Goal: Task Accomplishment & Management: Manage account settings

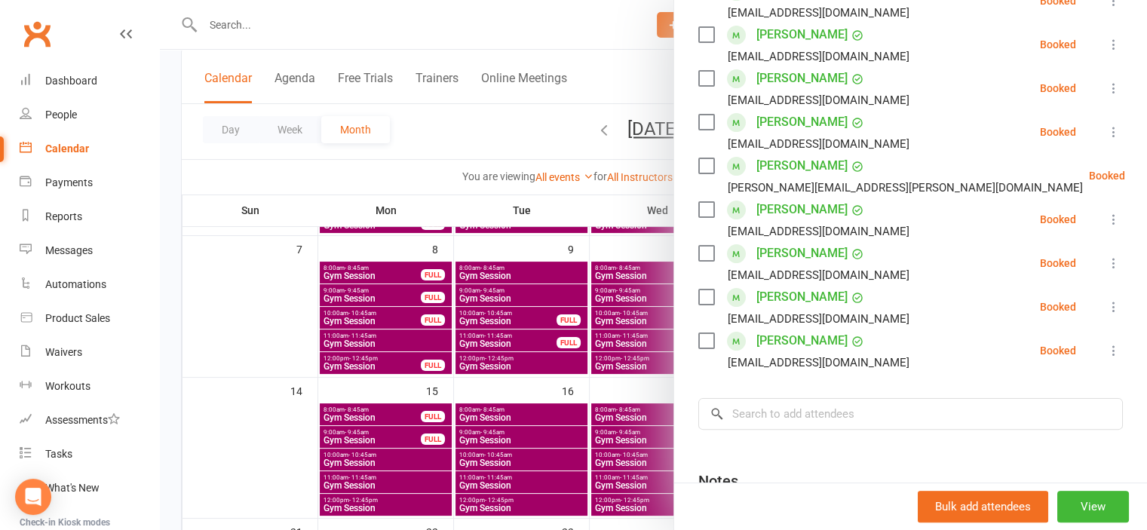
scroll to position [226, 0]
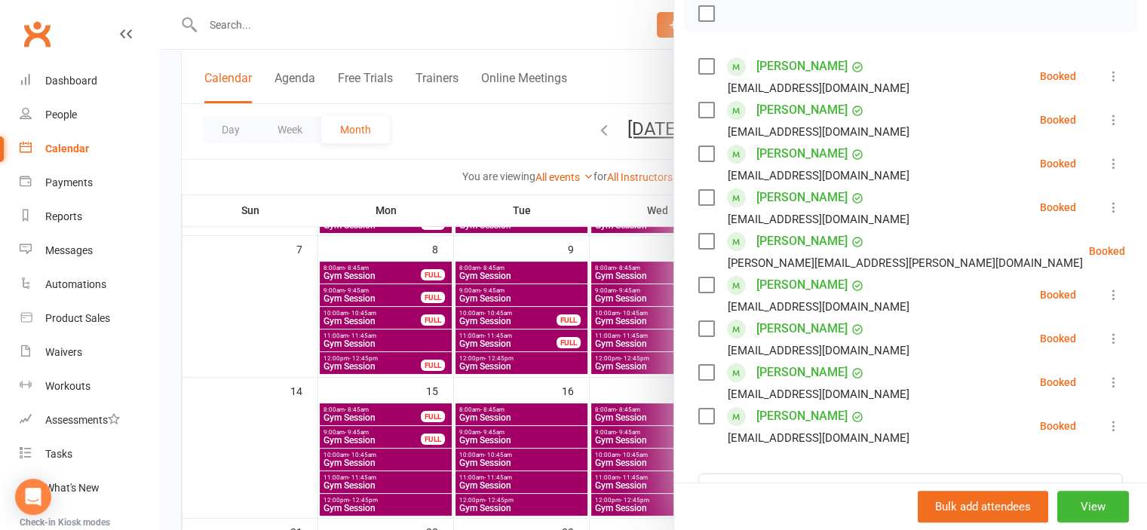
click at [276, 295] on div at bounding box center [653, 265] width 987 height 530
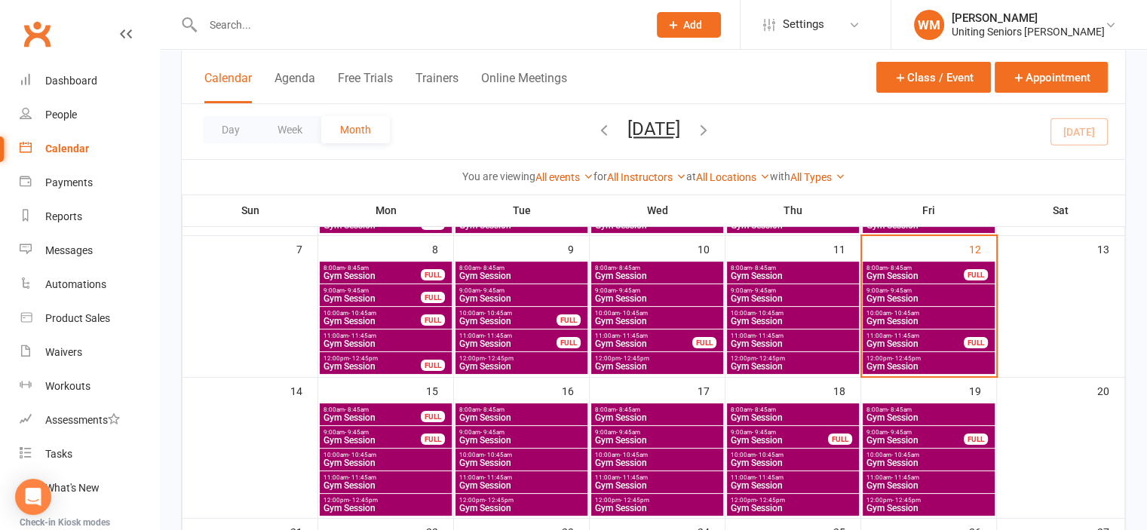
click at [928, 364] on span "Gym Session" at bounding box center [929, 366] width 126 height 9
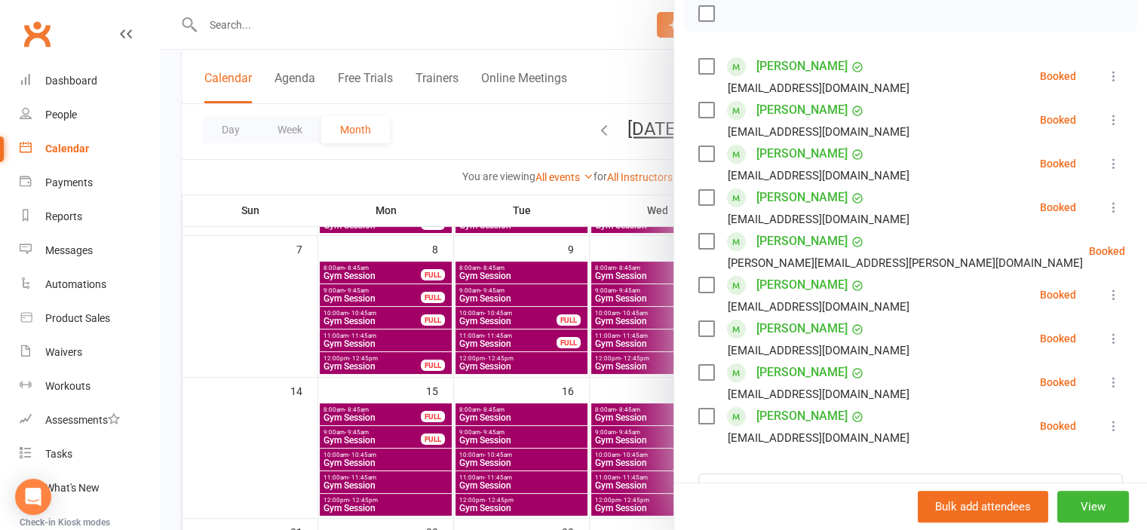
click at [279, 341] on div at bounding box center [653, 265] width 987 height 530
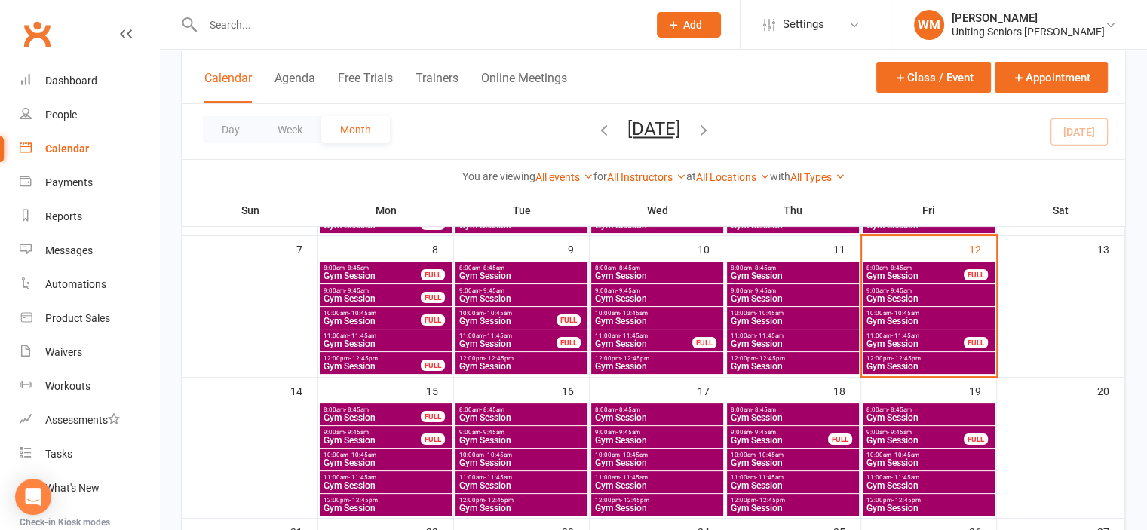
click at [919, 274] on span "Gym Session" at bounding box center [915, 276] width 99 height 9
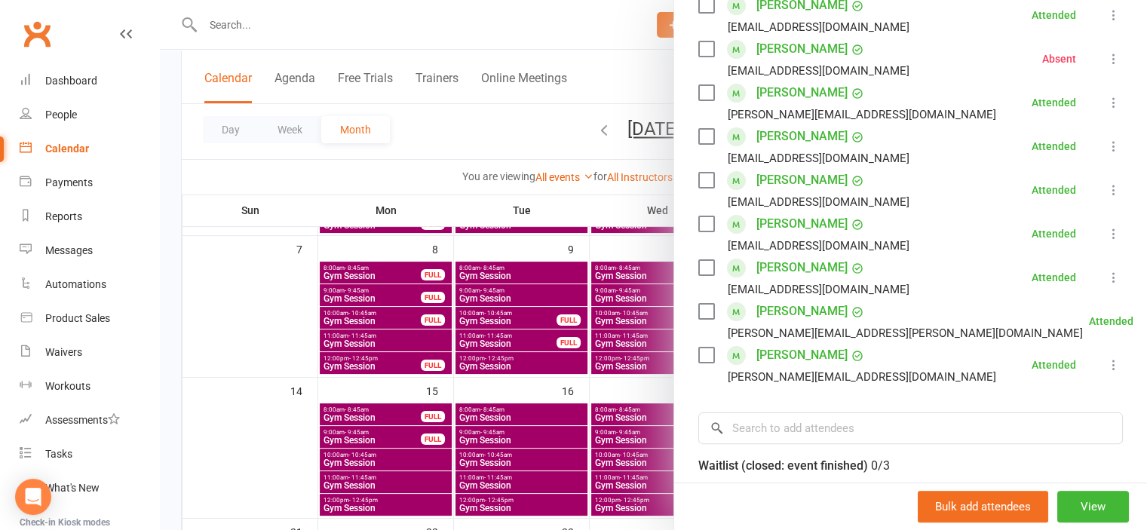
scroll to position [302, 0]
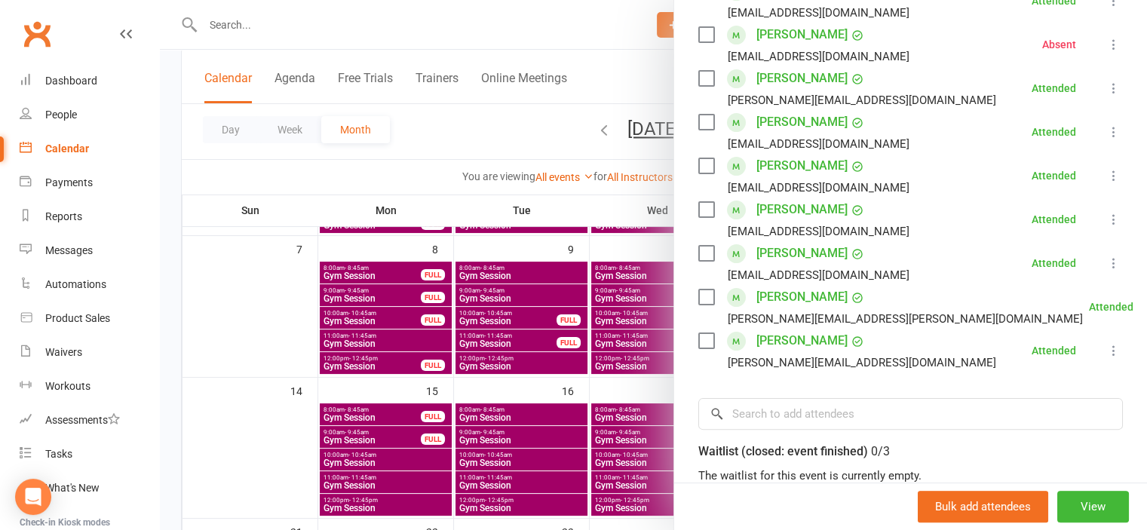
click at [256, 345] on div at bounding box center [653, 265] width 987 height 530
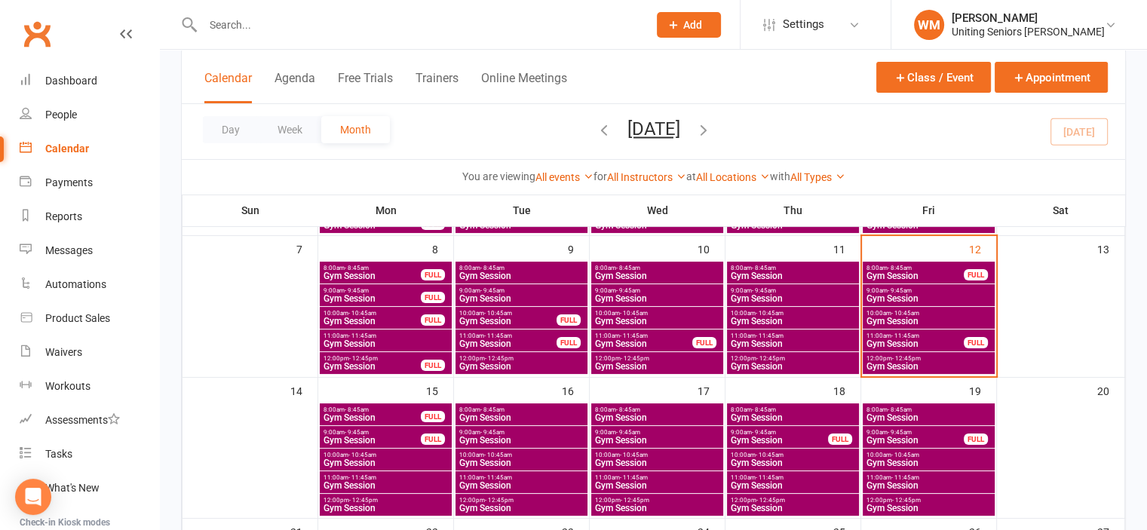
click at [902, 367] on span "Gym Session" at bounding box center [929, 366] width 126 height 9
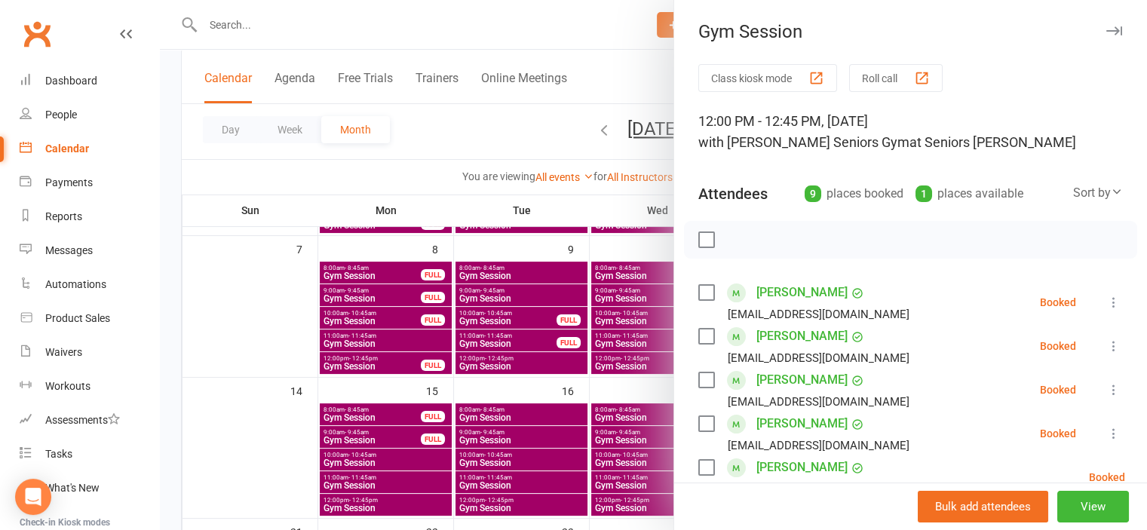
drag, startPoint x: 253, startPoint y: 299, endPoint x: 386, endPoint y: 294, distance: 132.9
click at [257, 299] on div at bounding box center [653, 265] width 987 height 530
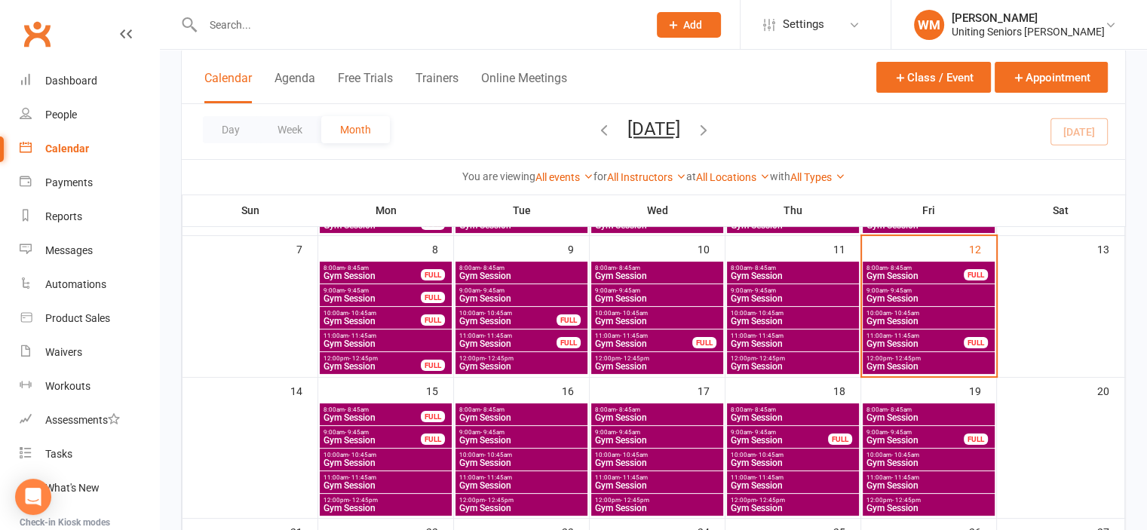
click at [896, 272] on span "Gym Session" at bounding box center [915, 276] width 99 height 9
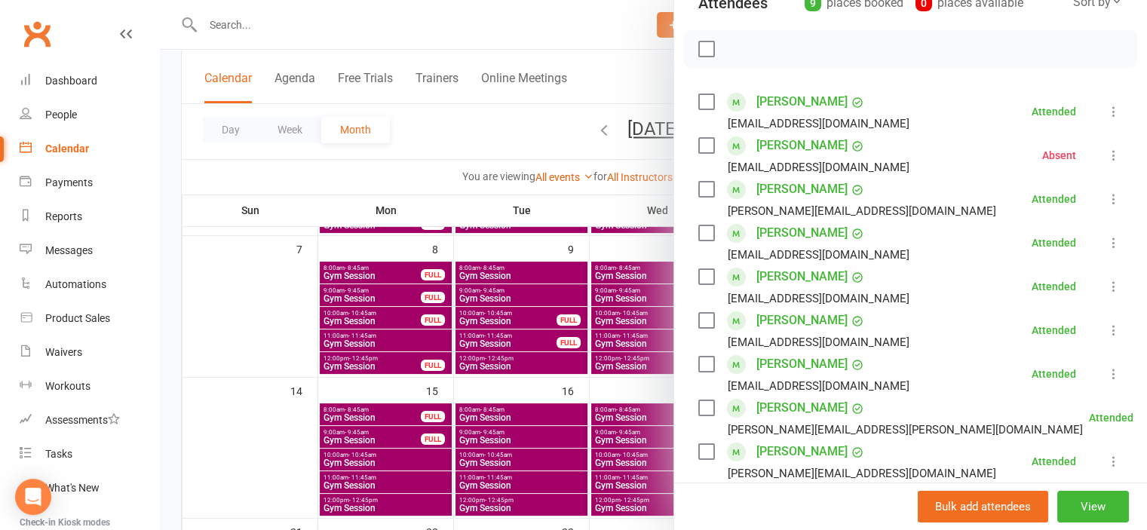
scroll to position [226, 0]
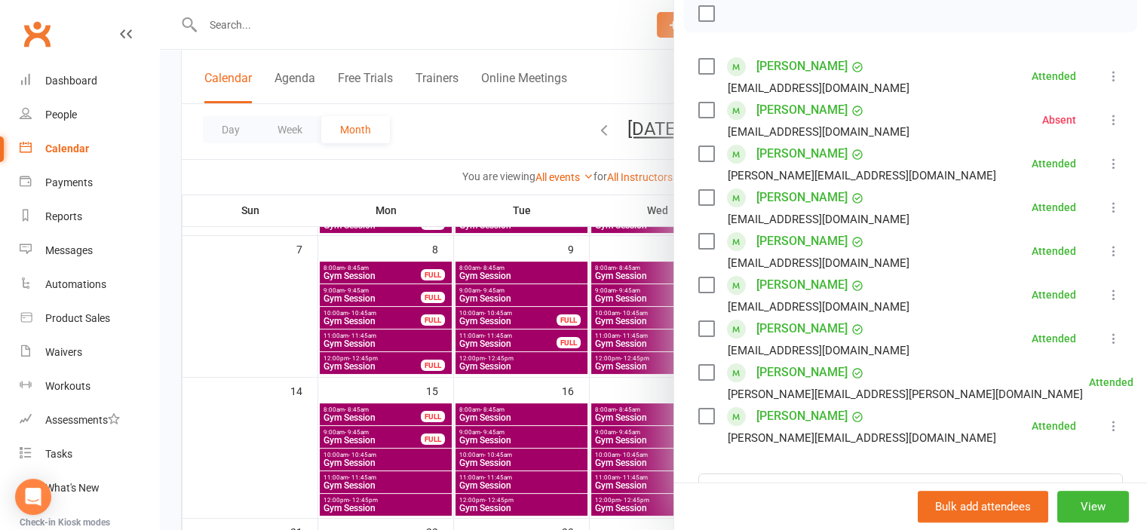
click at [281, 346] on div at bounding box center [653, 265] width 987 height 530
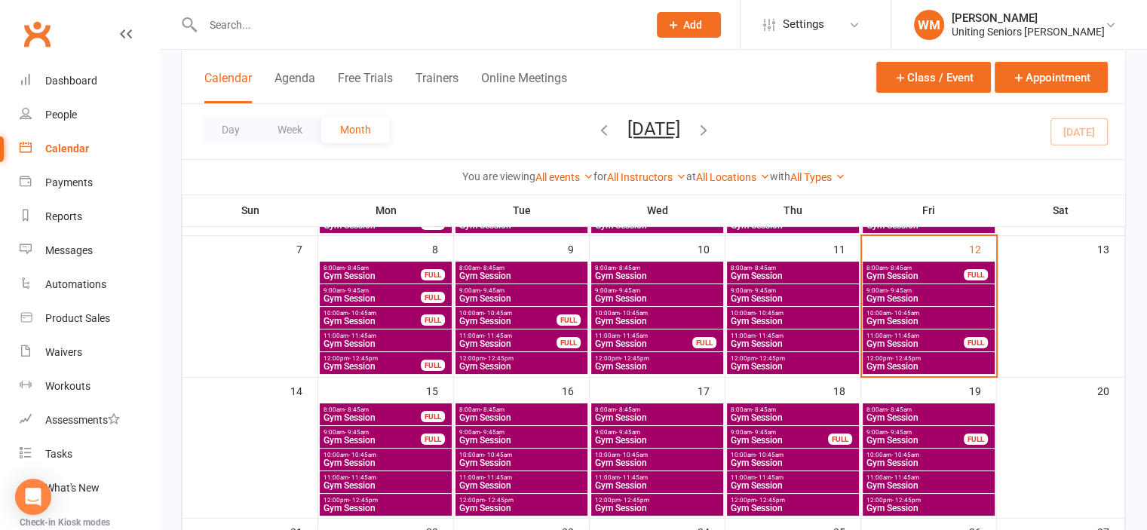
click at [919, 507] on span "Gym Session" at bounding box center [929, 508] width 126 height 9
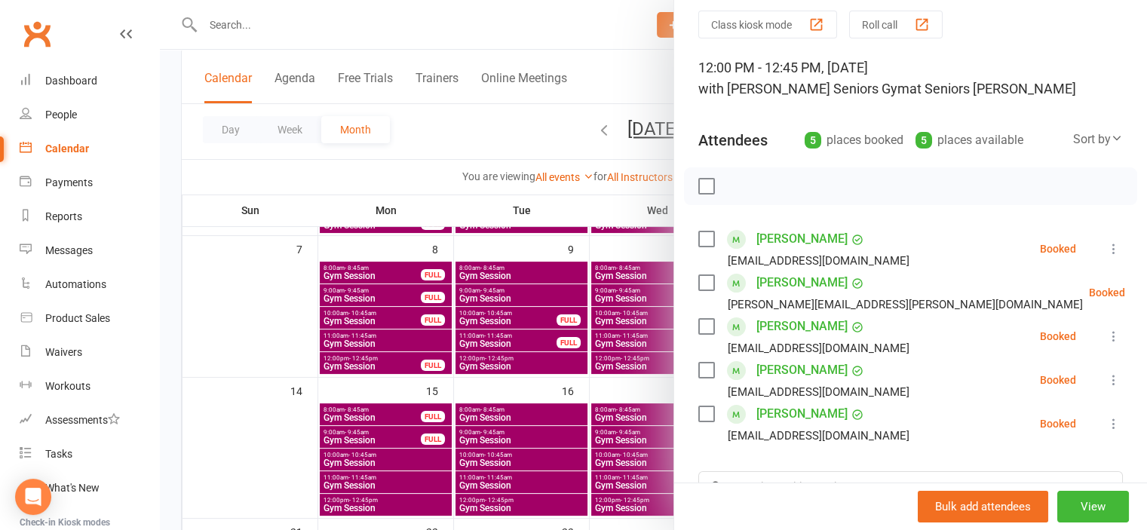
scroll to position [151, 0]
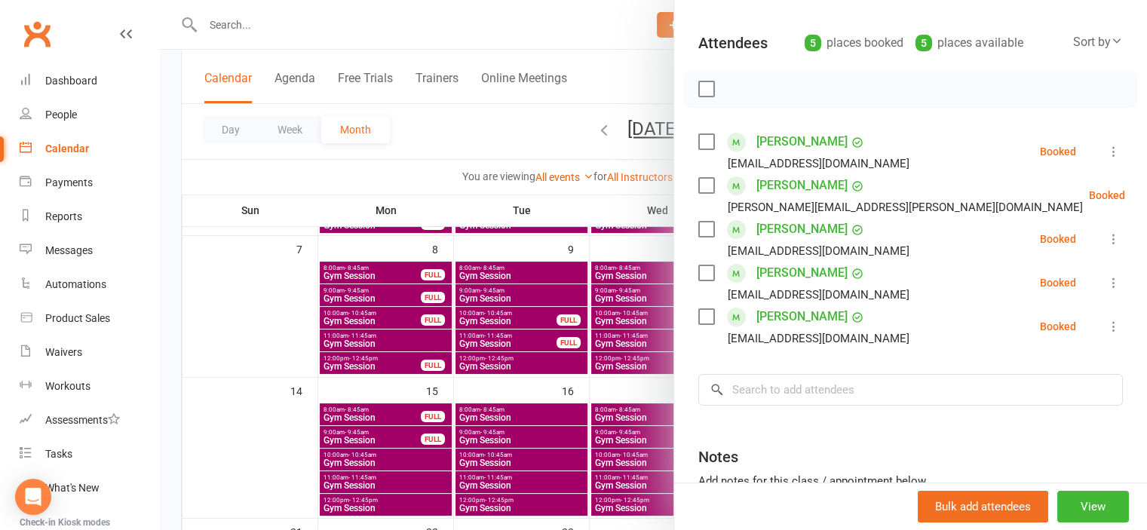
drag, startPoint x: 282, startPoint y: 320, endPoint x: 318, endPoint y: 318, distance: 36.2
click at [284, 320] on div at bounding box center [653, 265] width 987 height 530
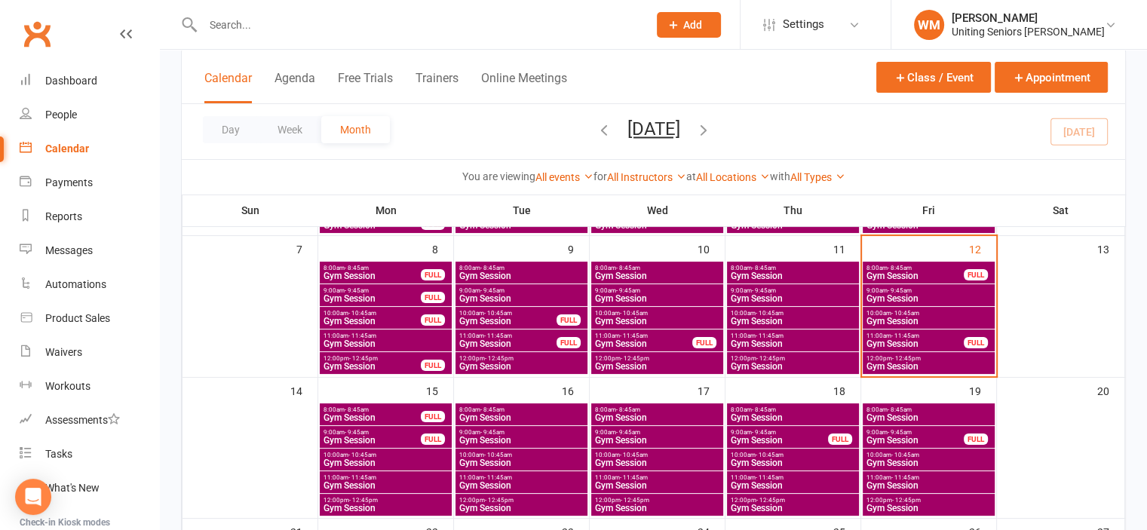
click at [904, 367] on span "Gym Session" at bounding box center [929, 366] width 126 height 9
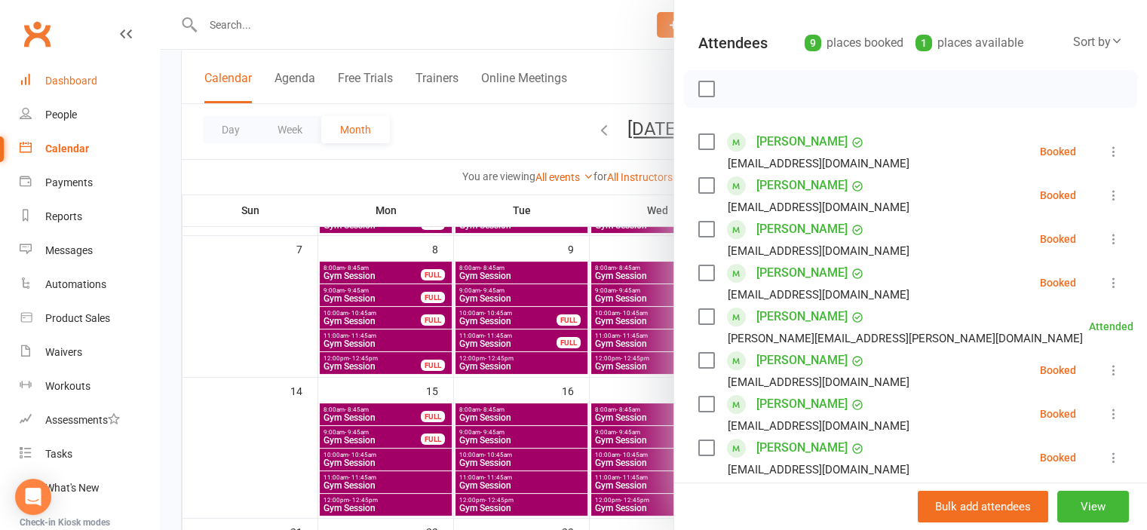
click at [47, 81] on div "Dashboard" at bounding box center [71, 81] width 52 height 12
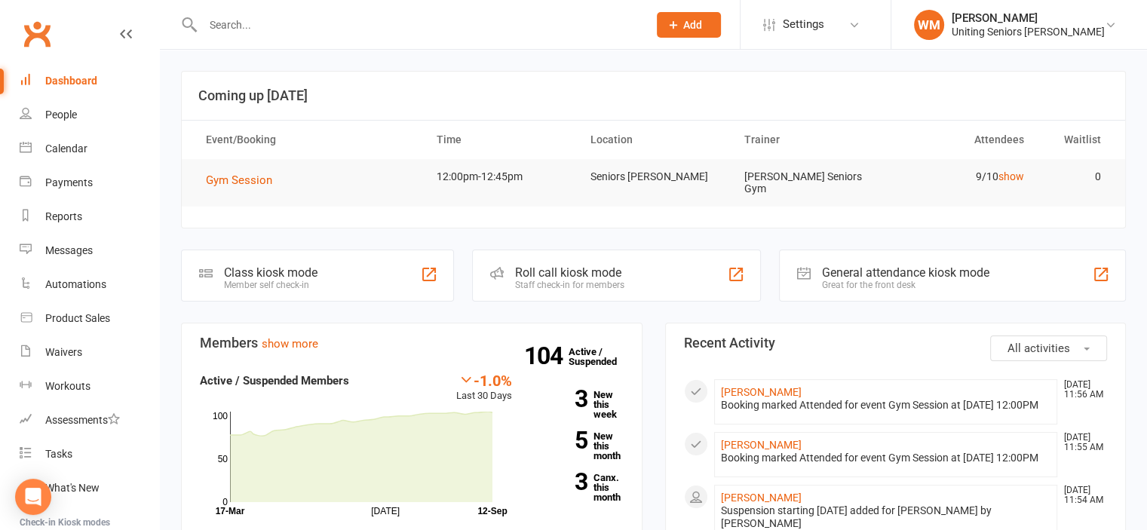
click at [395, 20] on input "text" at bounding box center [417, 24] width 439 height 21
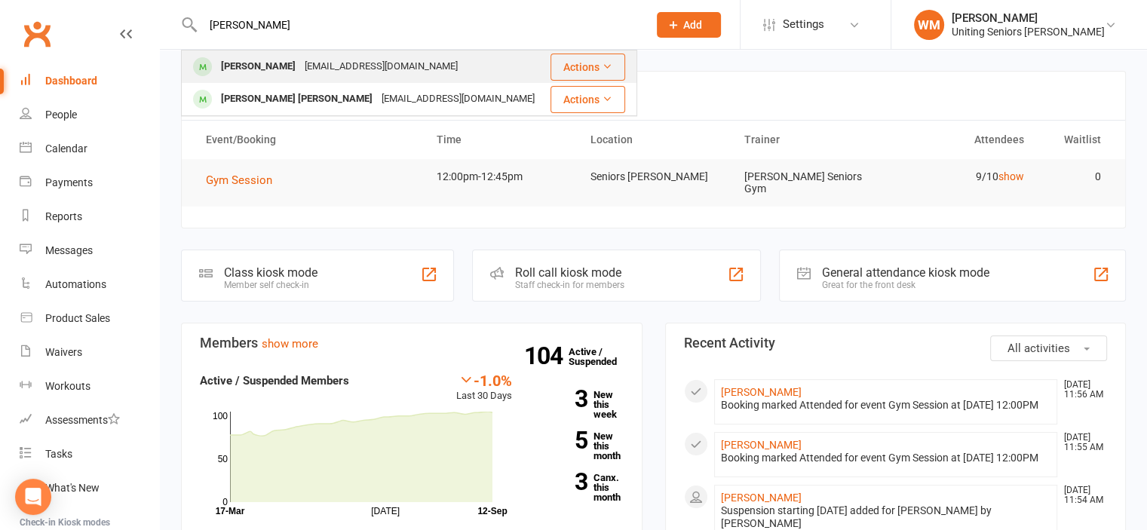
type input "[PERSON_NAME]"
click at [320, 75] on div "[EMAIL_ADDRESS][DOMAIN_NAME]" at bounding box center [381, 67] width 162 height 22
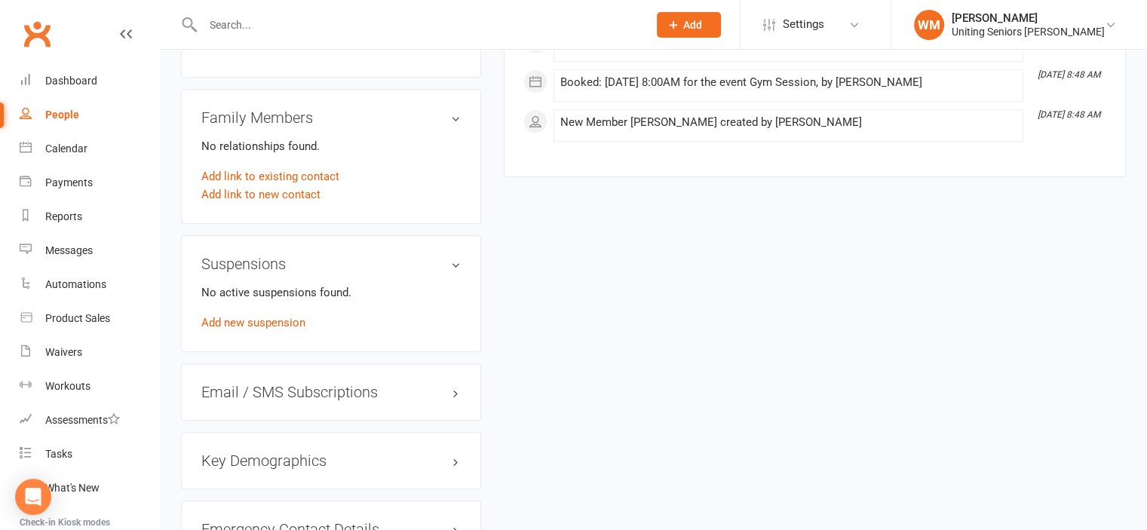
scroll to position [1332, 0]
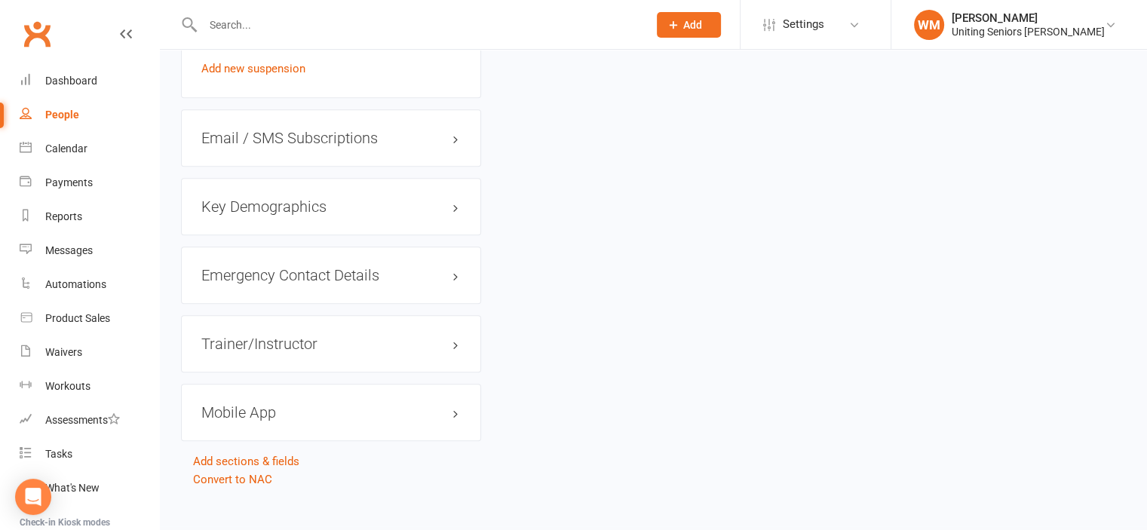
click at [259, 384] on div "Mobile App" at bounding box center [331, 412] width 300 height 57
click at [264, 404] on h3 "Mobile App" at bounding box center [330, 412] width 259 height 17
click at [269, 438] on div at bounding box center [259, 443] width 26 height 11
click at [246, 441] on input "checkbox" at bounding box center [246, 441] width 0 height 0
click at [262, 482] on strong "All features enabled" at bounding box center [251, 491] width 101 height 18
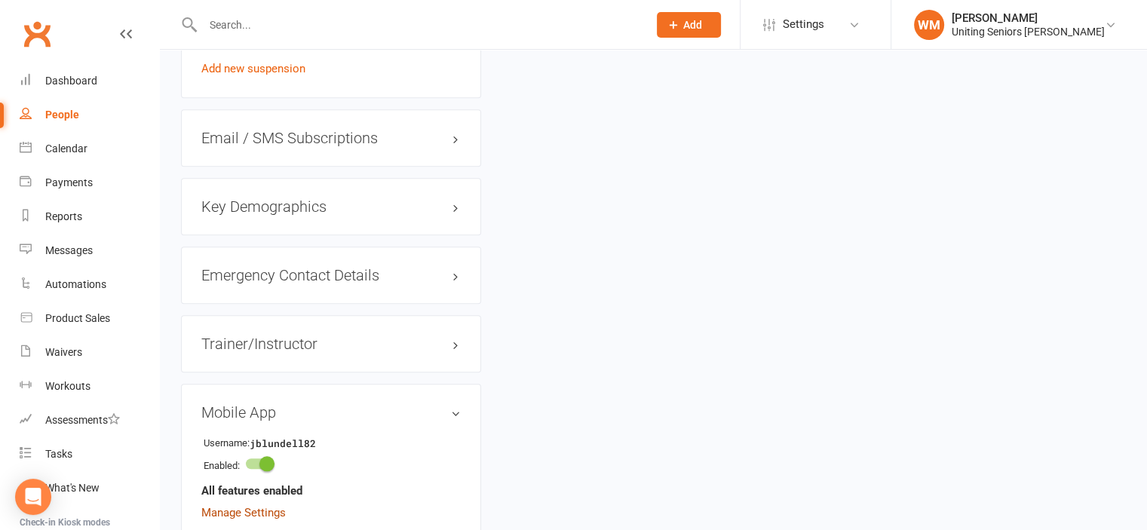
click at [264, 506] on link "Manage Settings" at bounding box center [243, 513] width 84 height 14
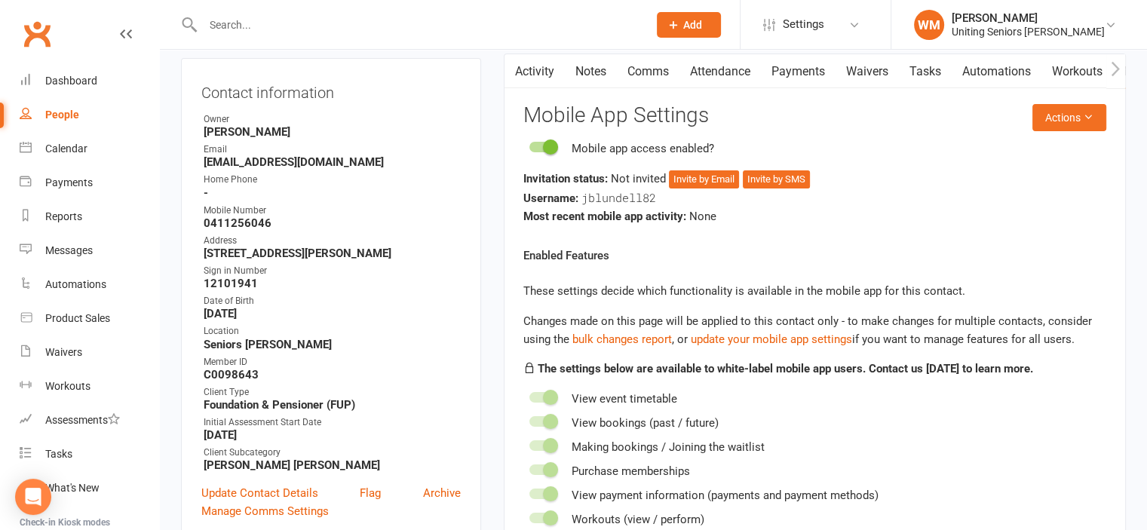
scroll to position [129, 0]
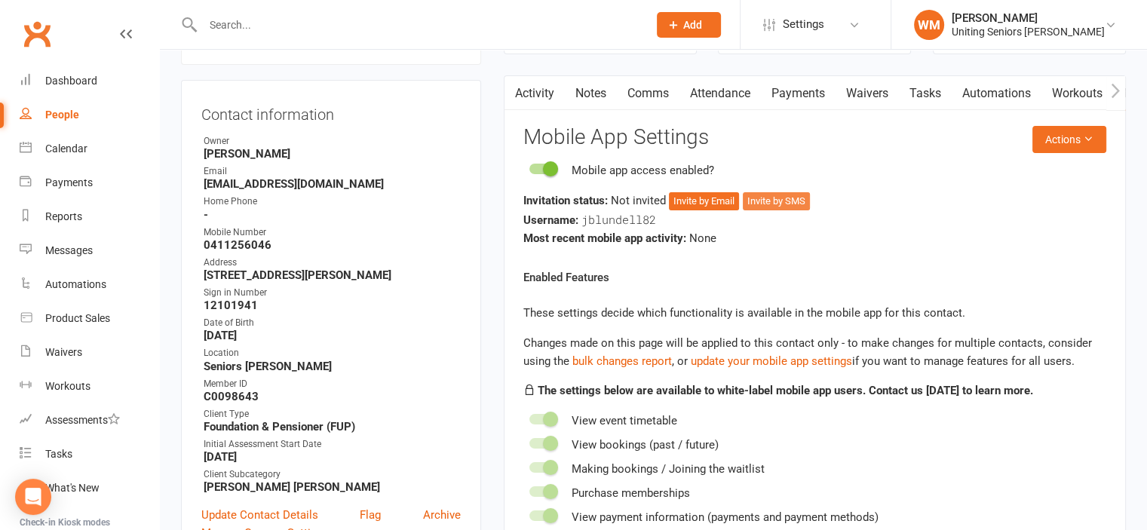
click at [803, 202] on button "Invite by SMS" at bounding box center [776, 201] width 67 height 18
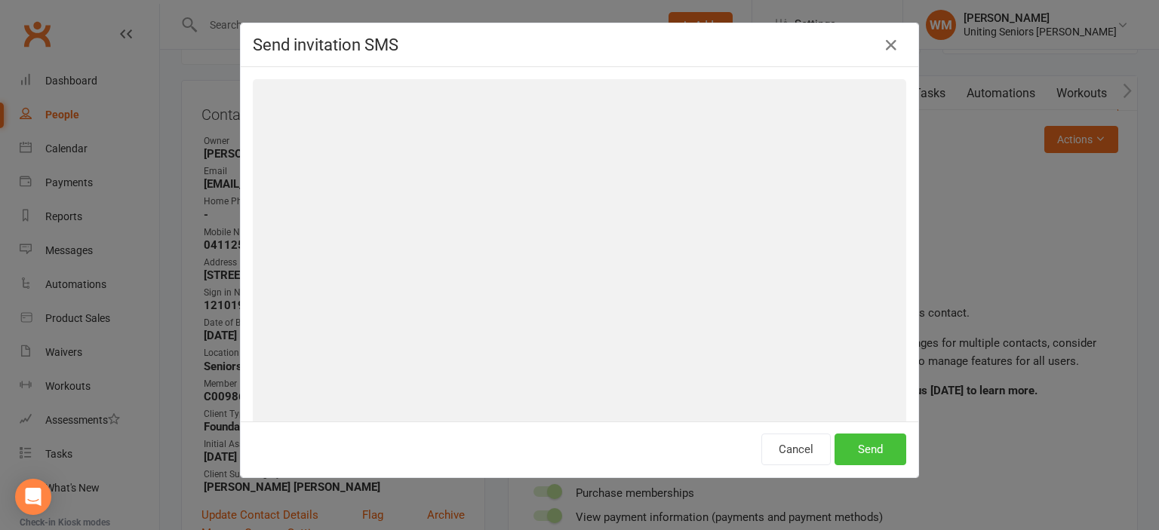
click at [852, 453] on button "Send" at bounding box center [870, 450] width 72 height 32
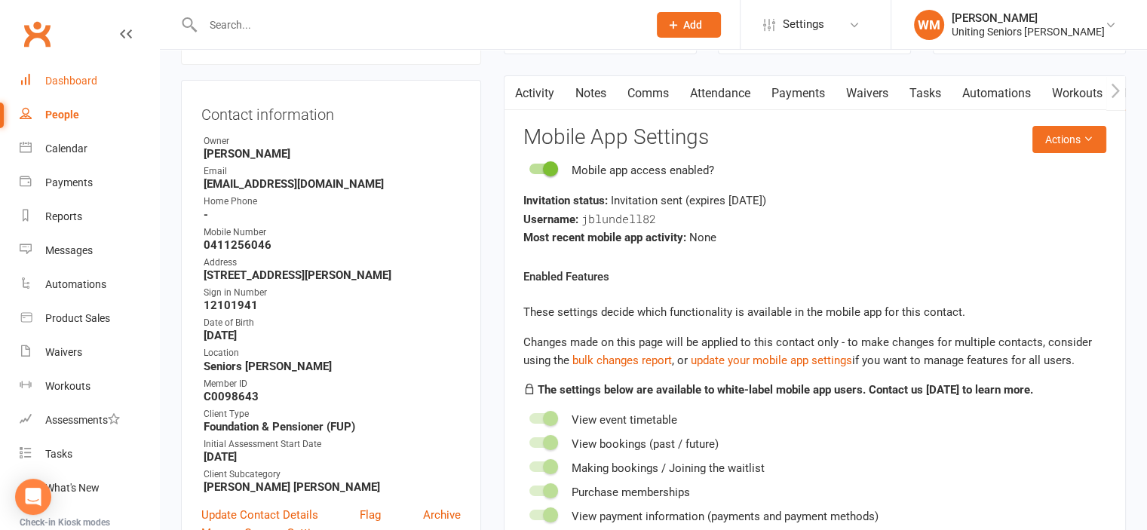
click at [60, 84] on div "Dashboard" at bounding box center [71, 81] width 52 height 12
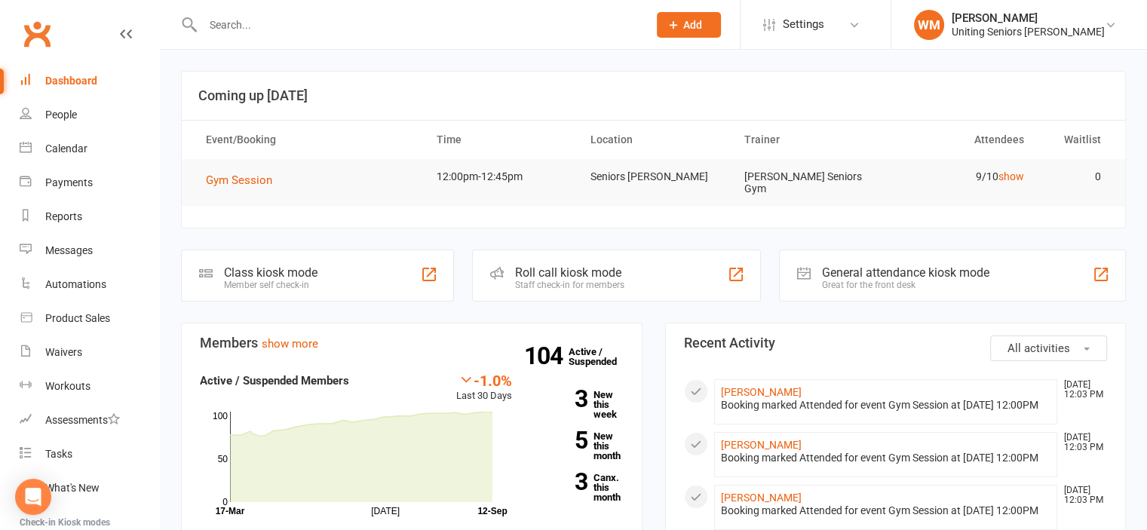
click at [302, 32] on input "text" at bounding box center [417, 24] width 439 height 21
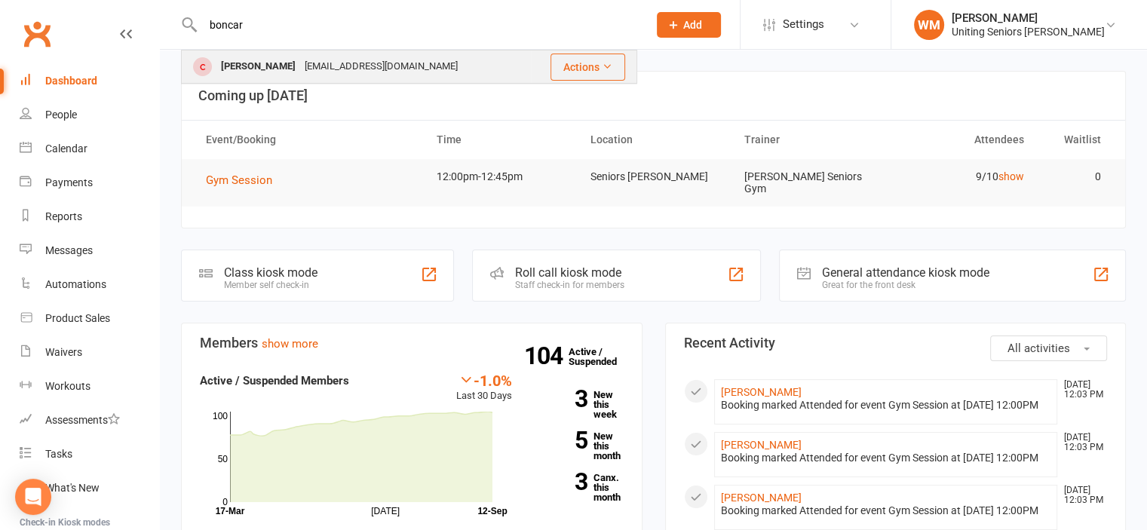
type input "boncar"
click at [332, 66] on div "[EMAIL_ADDRESS][DOMAIN_NAME]" at bounding box center [381, 67] width 162 height 22
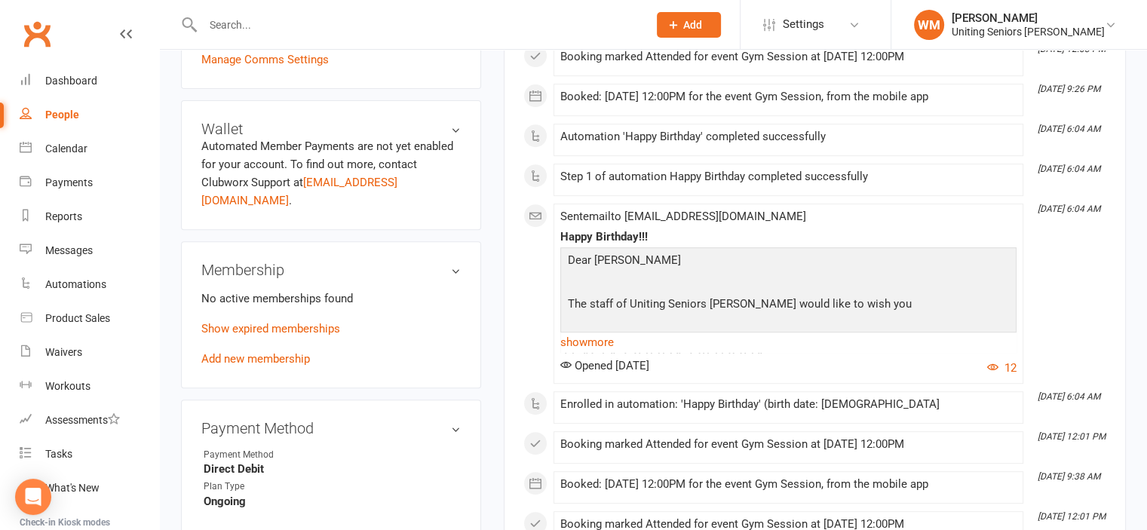
scroll to position [603, 0]
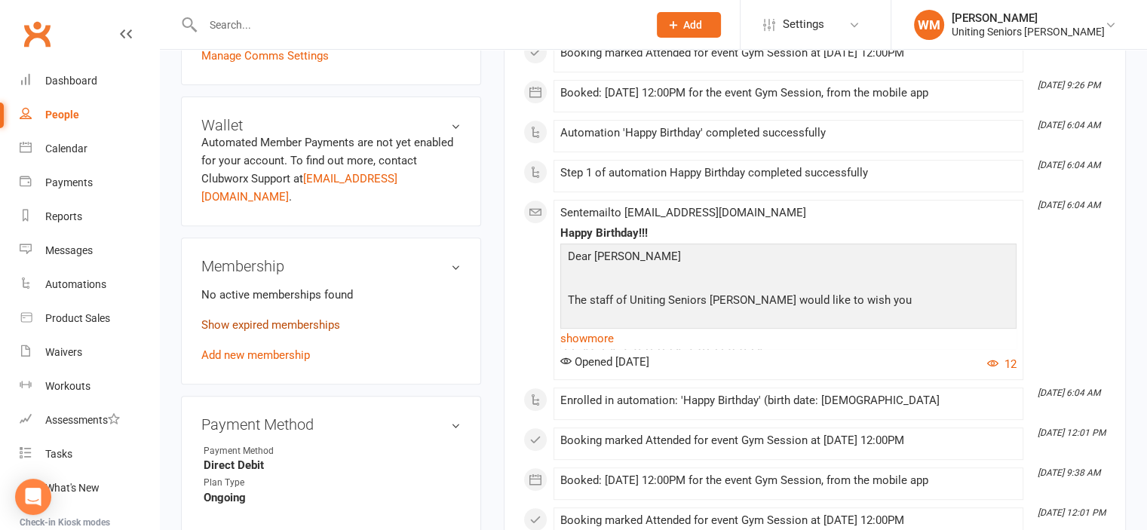
click at [288, 318] on link "Show expired memberships" at bounding box center [270, 325] width 139 height 14
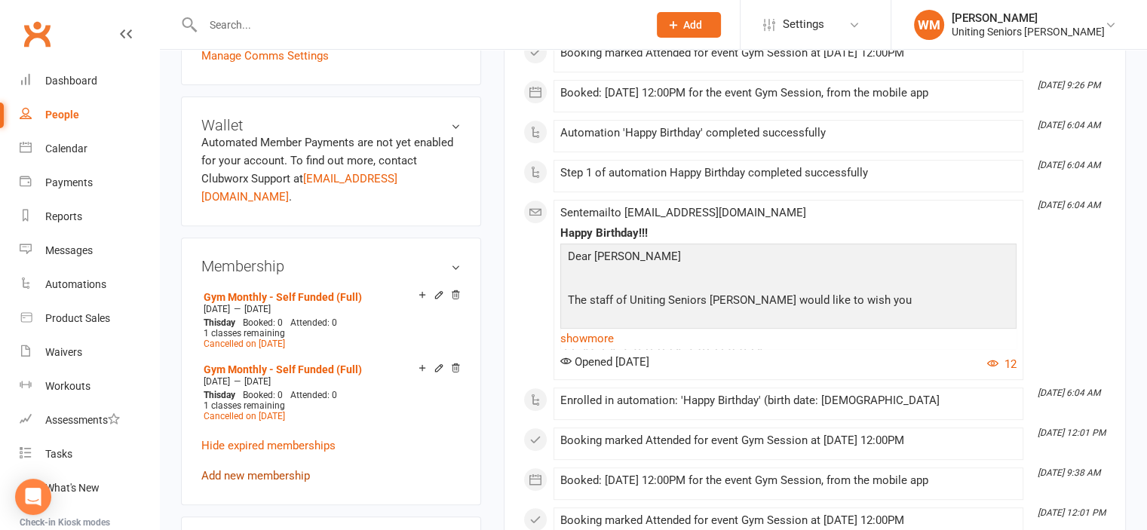
click at [284, 469] on link "Add new membership" at bounding box center [255, 476] width 109 height 14
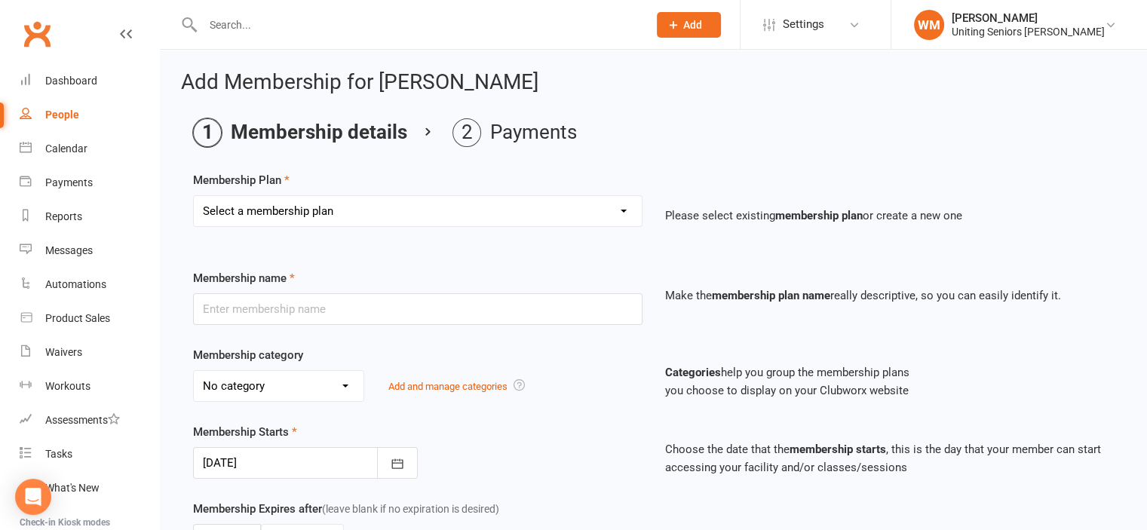
click at [414, 206] on select "Select a membership plan Create new Membership Plan Initial Assessment + Set Up…" at bounding box center [418, 211] width 448 height 30
select select "8"
click at [194, 196] on select "Select a membership plan Create new Membership Plan Initial Assessment + Set Up…" at bounding box center [418, 211] width 448 height 30
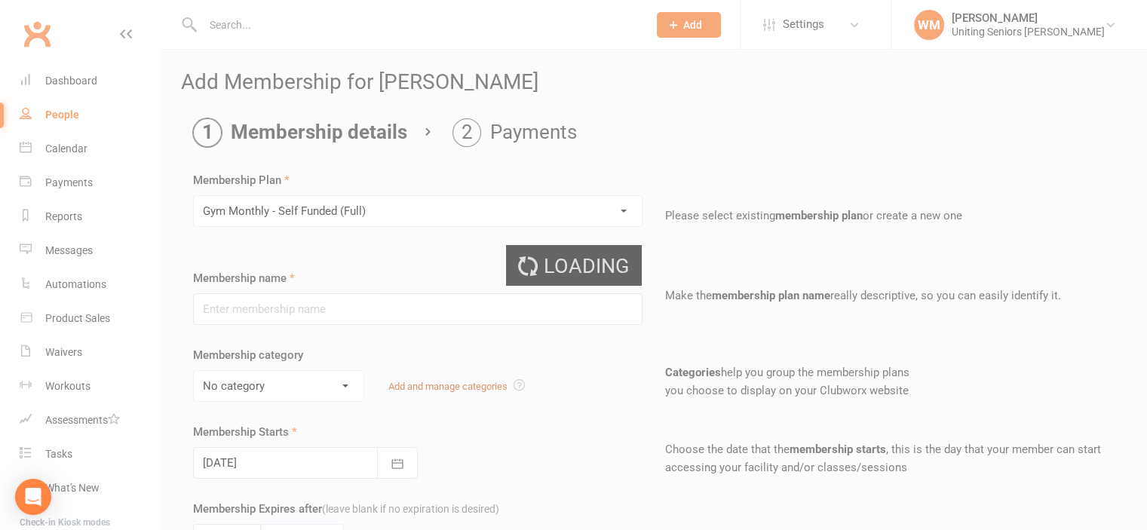
type input "Gym Monthly - Self Funded (Full)"
select select "4"
type input "0"
type input "1"
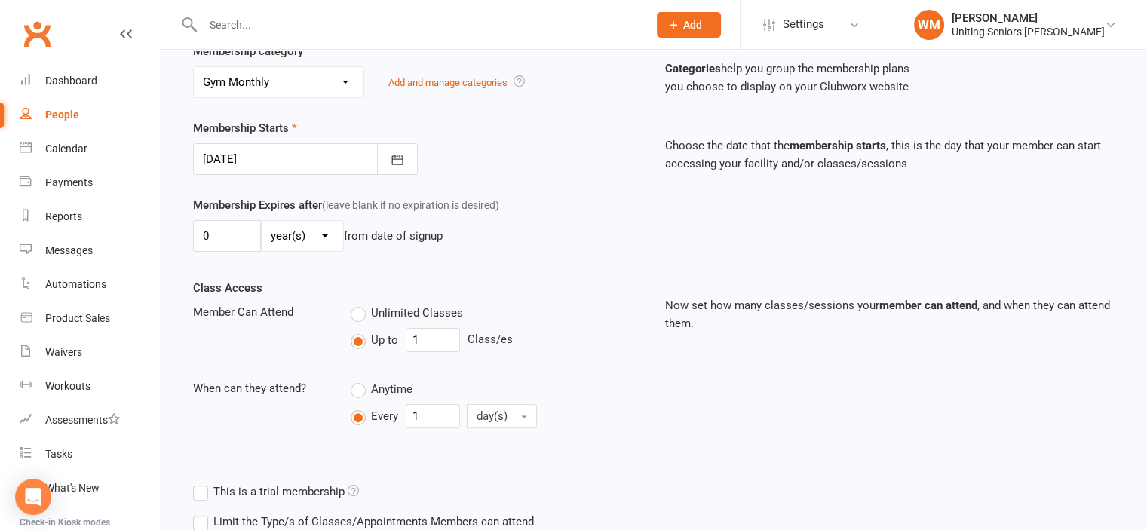
scroll to position [377, 0]
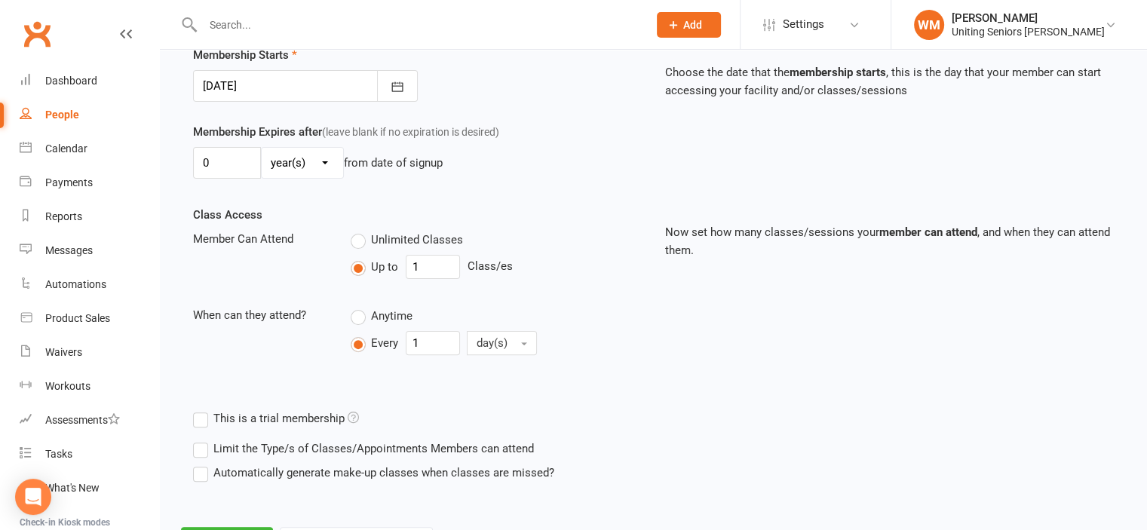
click at [348, 81] on div at bounding box center [305, 86] width 225 height 32
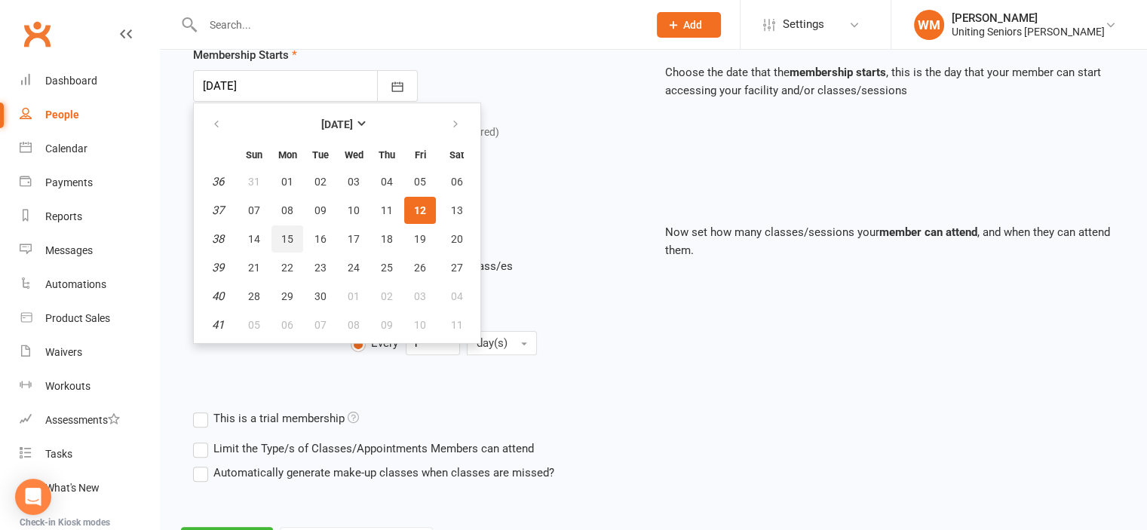
click at [296, 238] on button "15" at bounding box center [288, 239] width 32 height 27
type input "[DATE]"
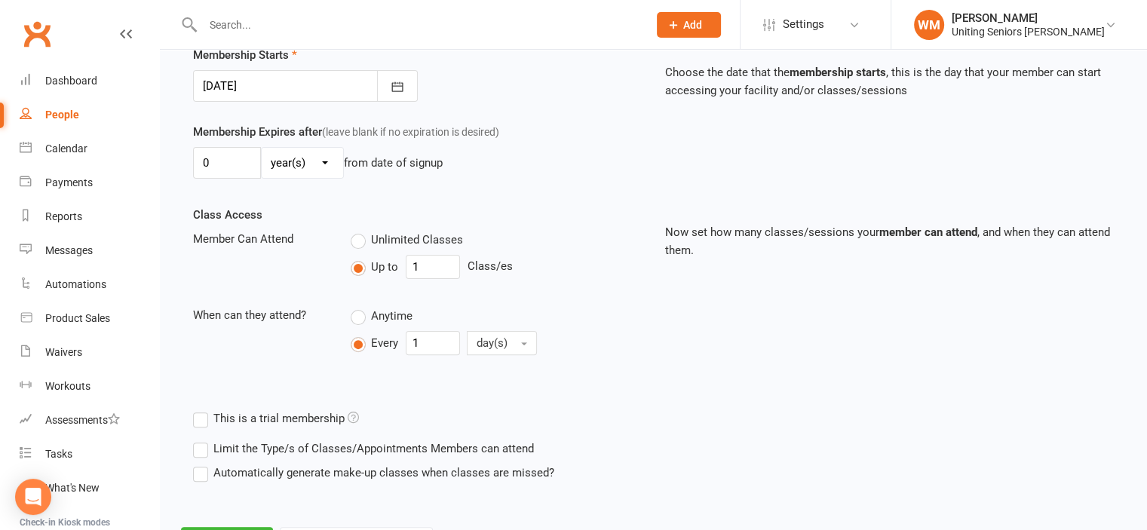
scroll to position [446, 0]
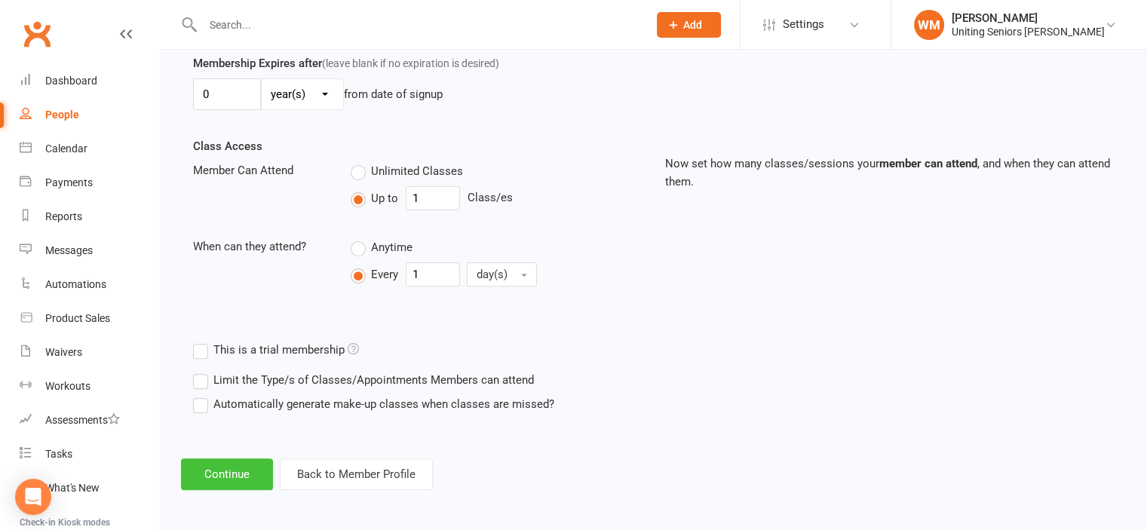
click at [240, 470] on button "Continue" at bounding box center [227, 475] width 92 height 32
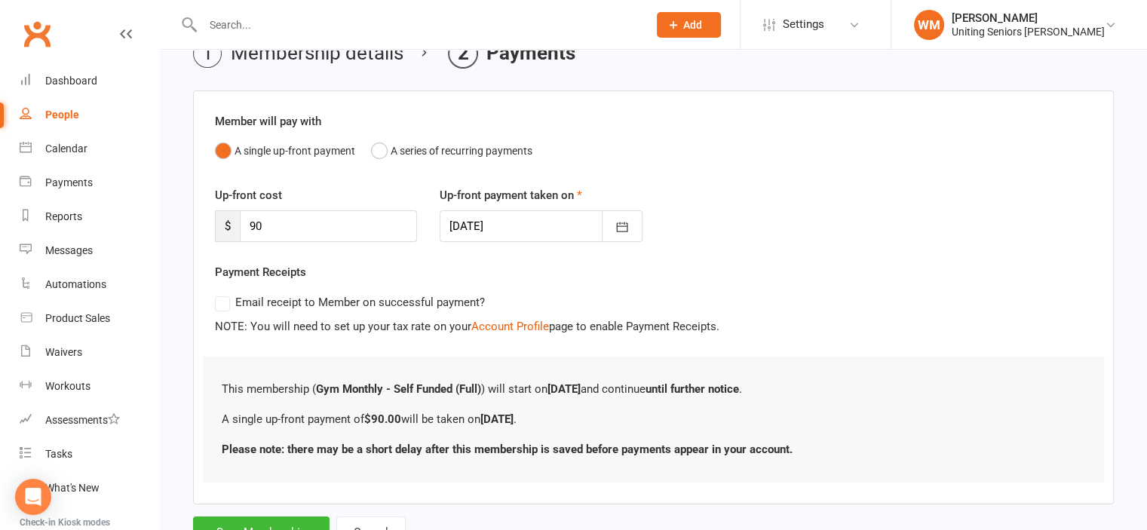
scroll to position [142, 0]
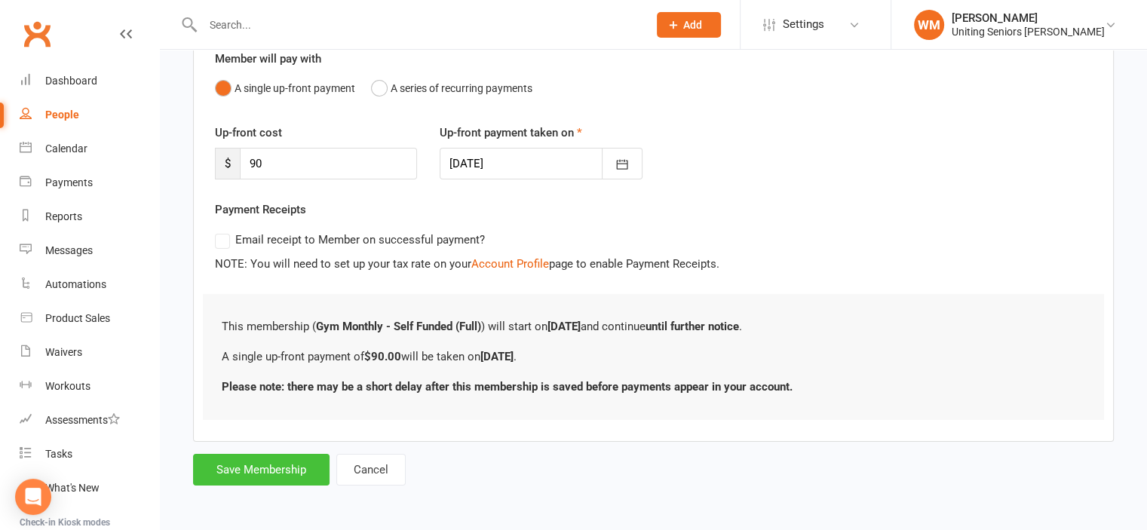
click at [275, 465] on button "Save Membership" at bounding box center [261, 470] width 137 height 32
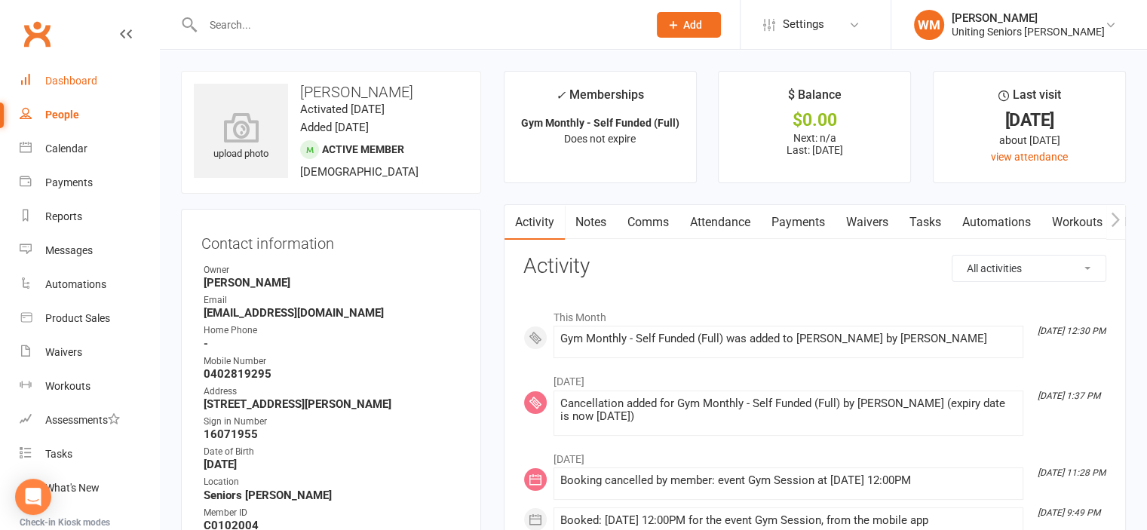
click at [54, 92] on link "Dashboard" at bounding box center [90, 81] width 140 height 34
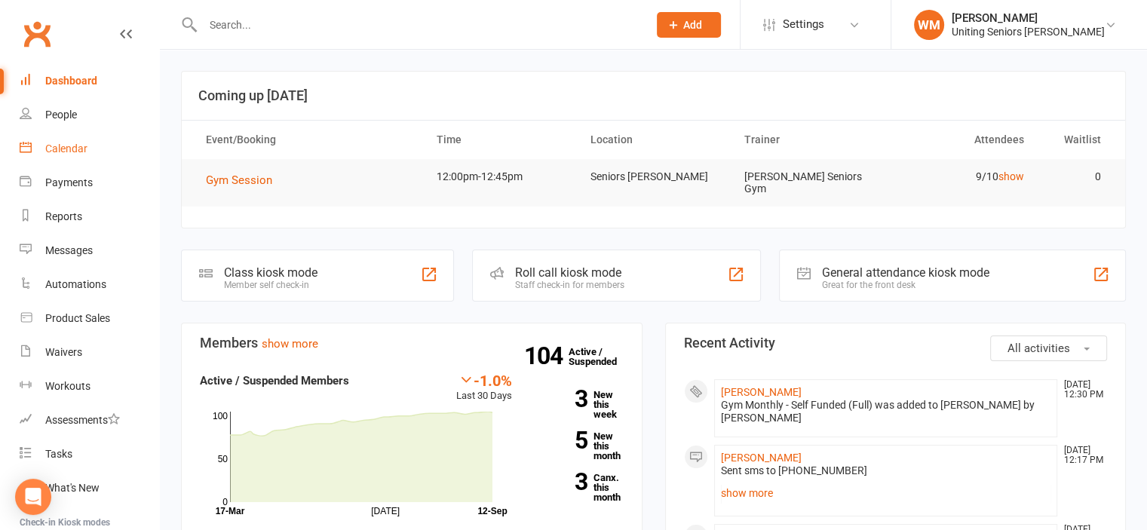
click at [85, 152] on div "Calendar" at bounding box center [66, 149] width 42 height 12
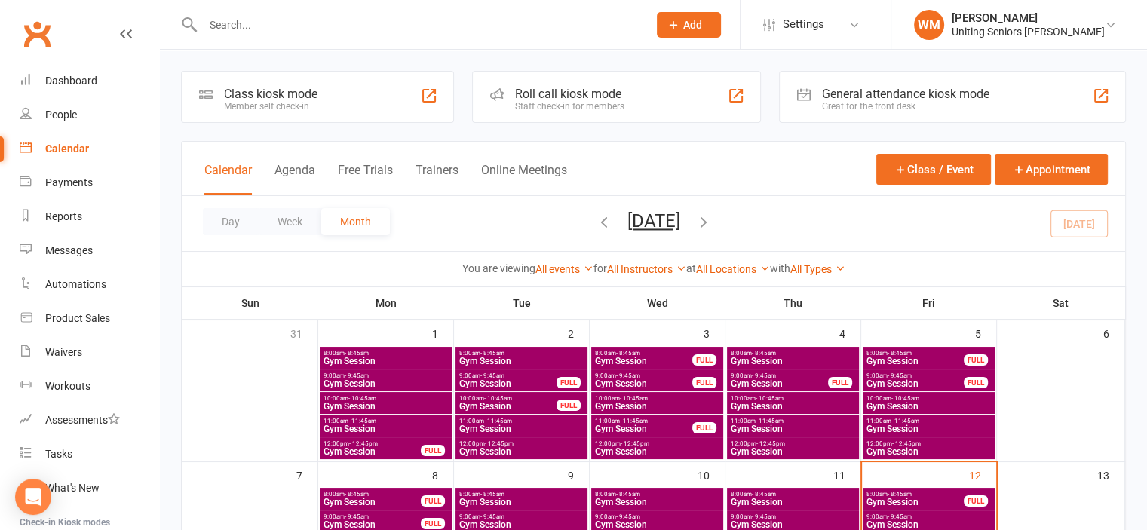
scroll to position [226, 0]
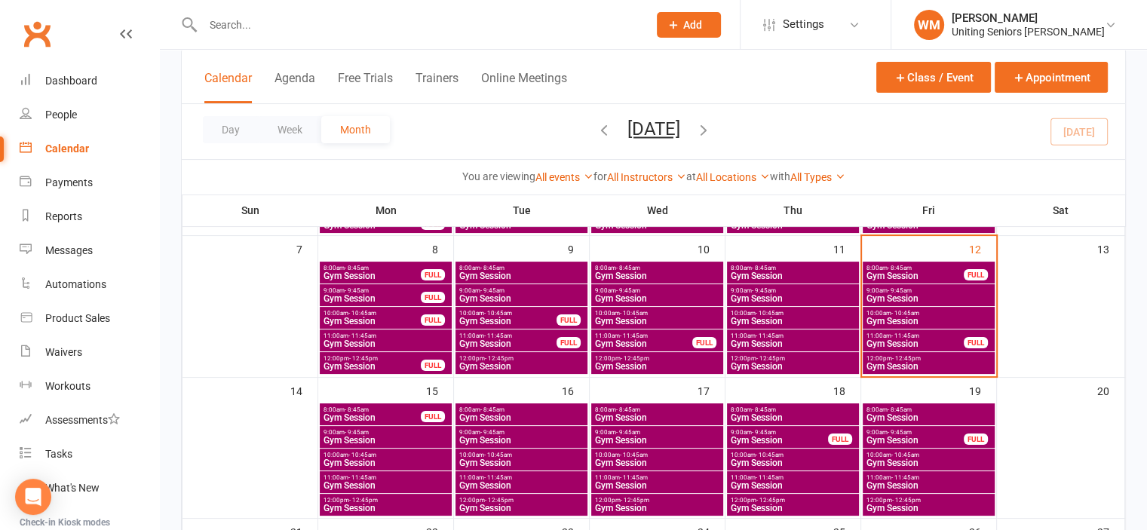
click at [364, 481] on span "Gym Session" at bounding box center [386, 485] width 126 height 9
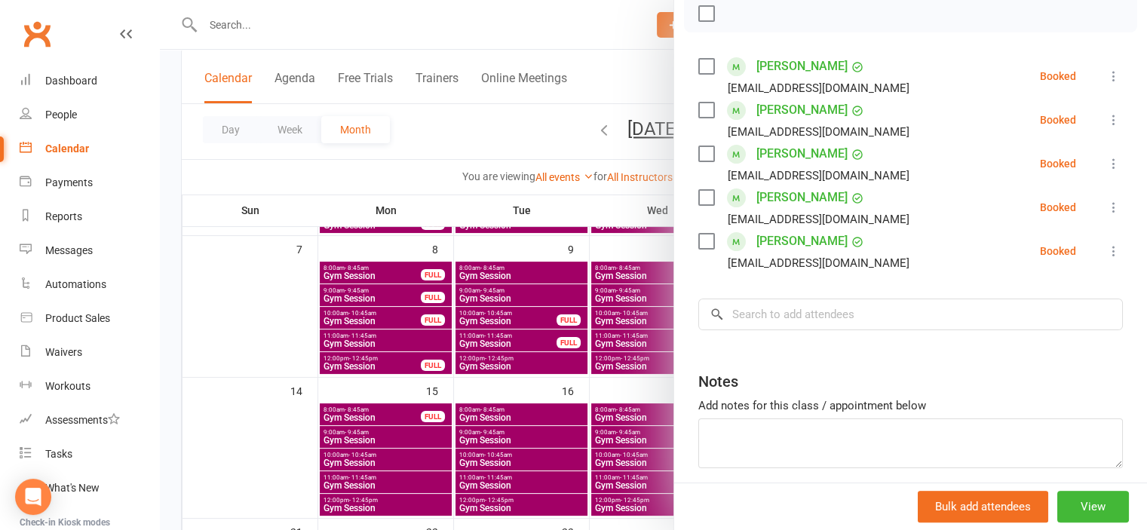
click at [250, 411] on div at bounding box center [653, 265] width 987 height 530
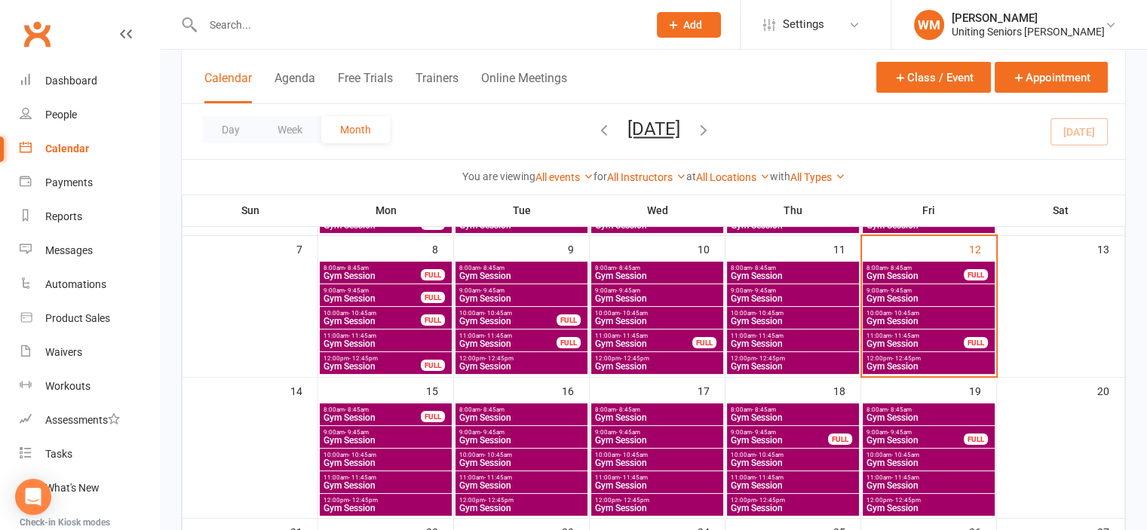
click at [380, 497] on span "12:00pm - 12:45pm" at bounding box center [386, 500] width 126 height 7
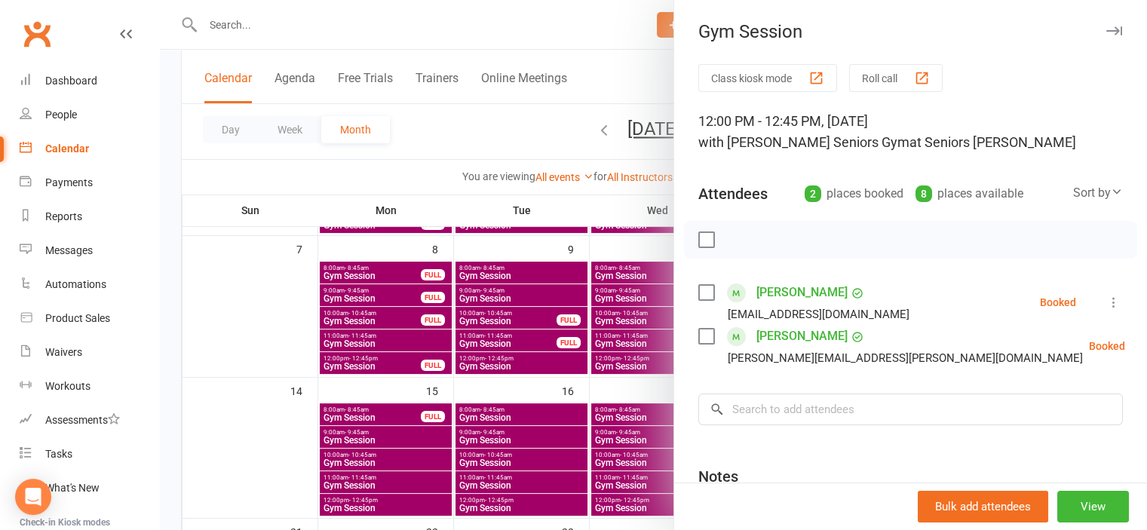
click at [1146, 349] on icon at bounding box center [1163, 346] width 15 height 15
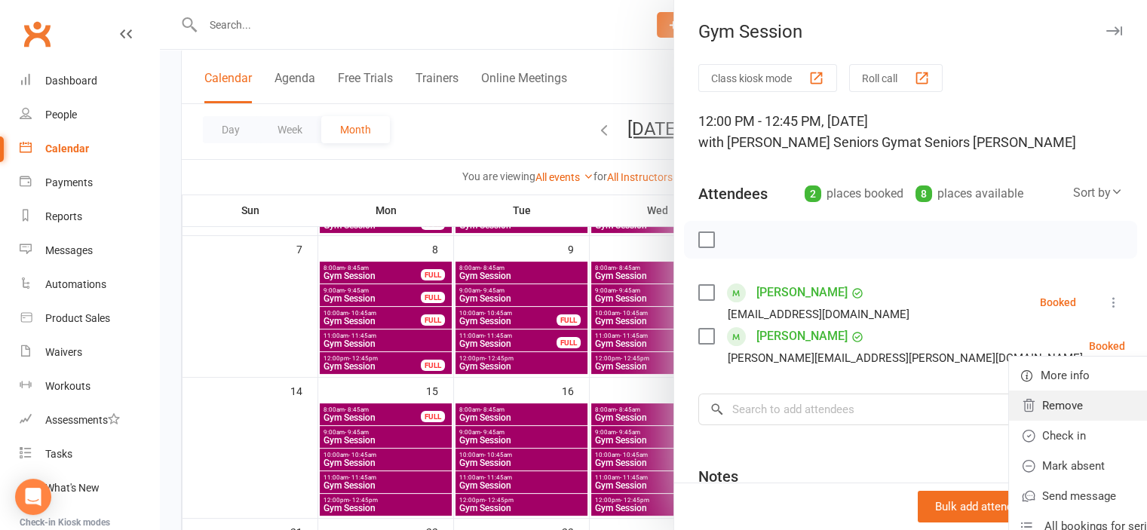
click at [1037, 400] on link "Remove" at bounding box center [1090, 406] width 162 height 30
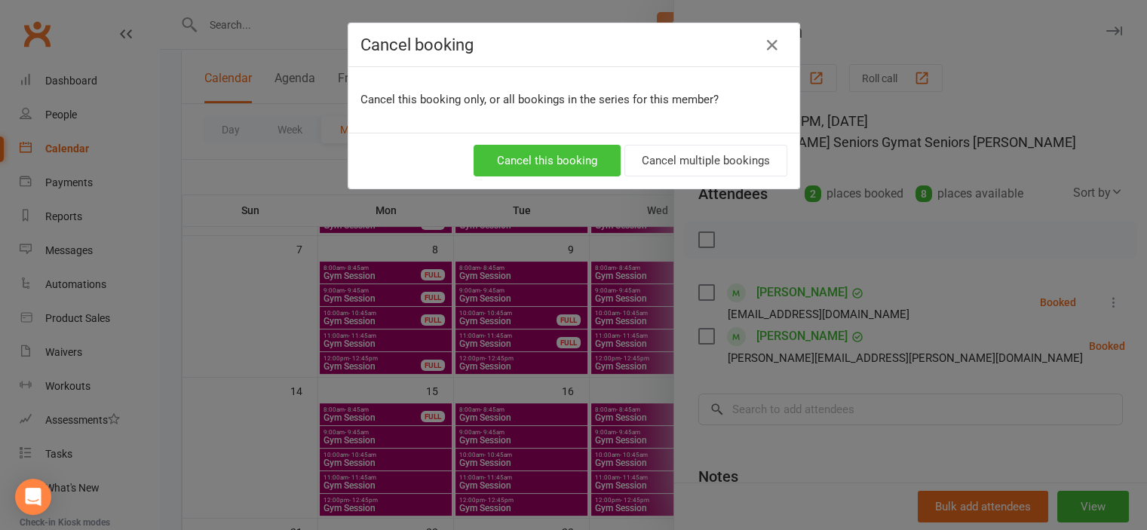
click at [558, 158] on button "Cancel this booking" at bounding box center [547, 161] width 147 height 32
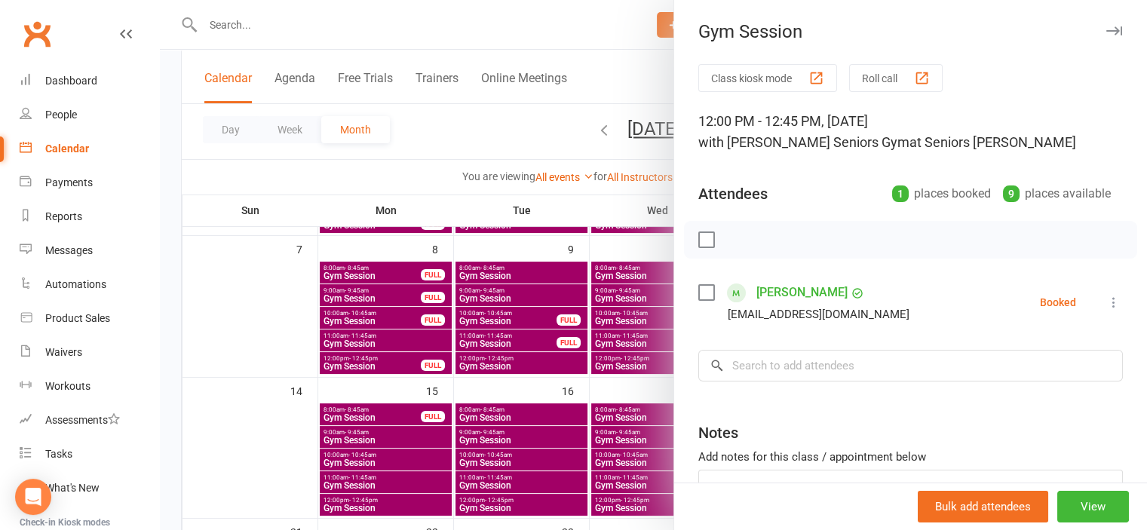
click at [362, 486] on div at bounding box center [653, 265] width 987 height 530
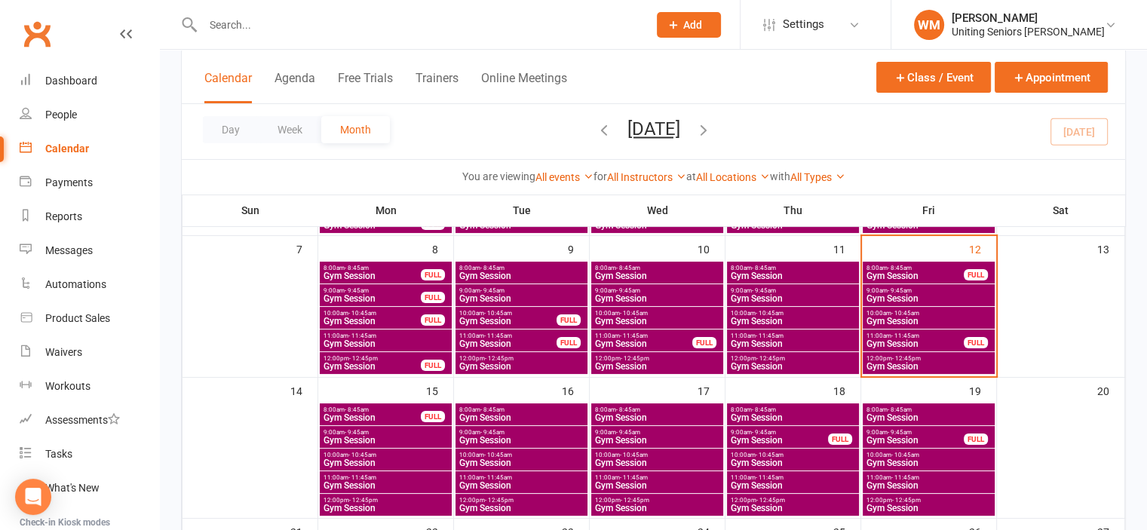
click at [362, 485] on span "Gym Session" at bounding box center [386, 485] width 126 height 9
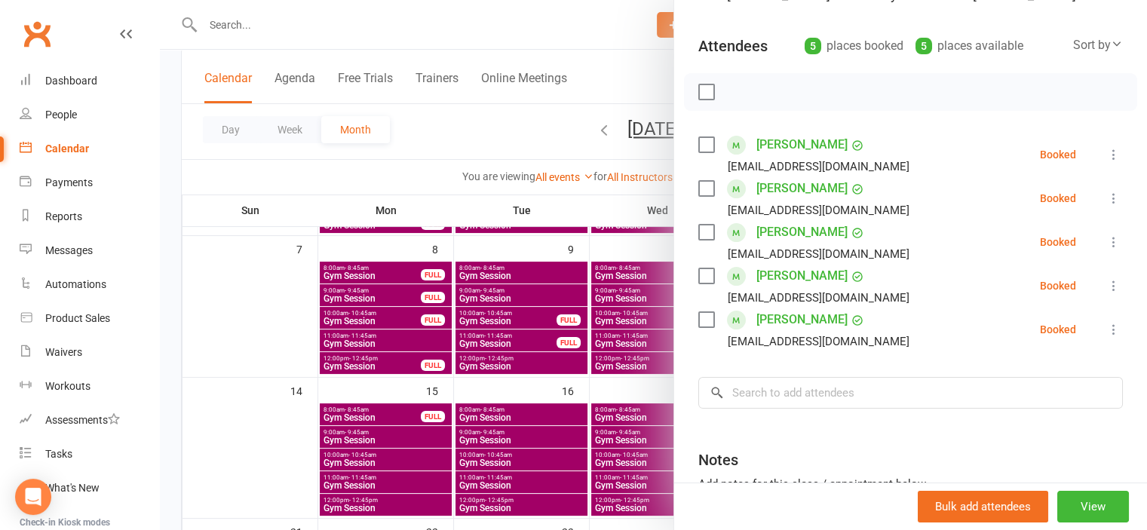
scroll to position [151, 0]
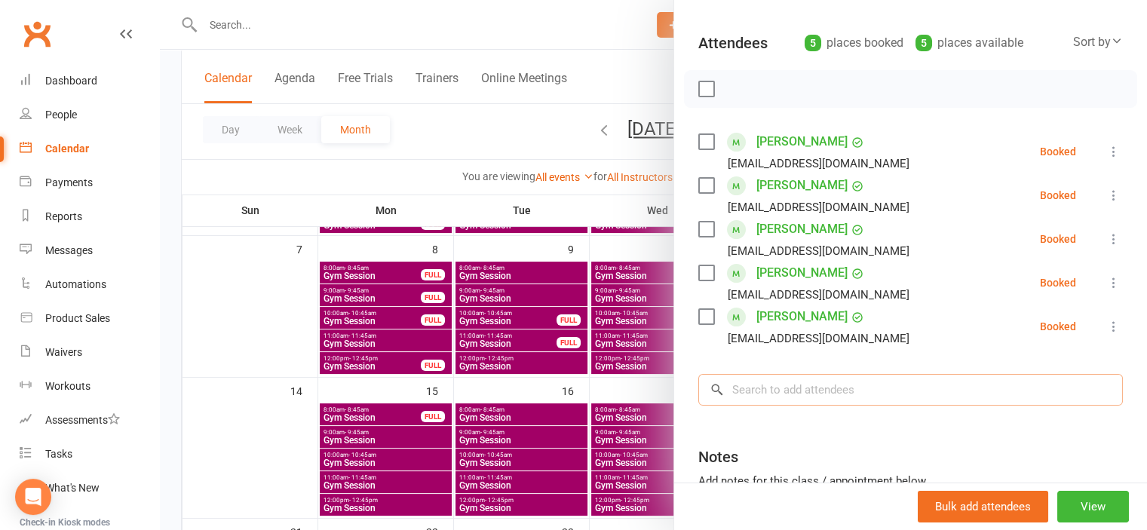
click at [776, 385] on input "search" at bounding box center [910, 390] width 425 height 32
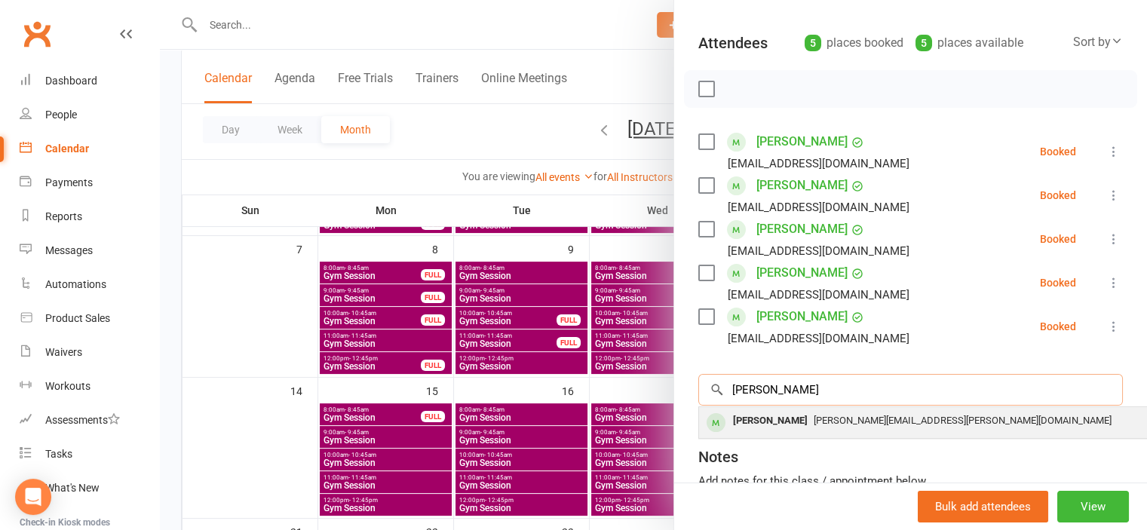
type input "[PERSON_NAME]"
click at [745, 426] on div "[PERSON_NAME]" at bounding box center [770, 421] width 87 height 22
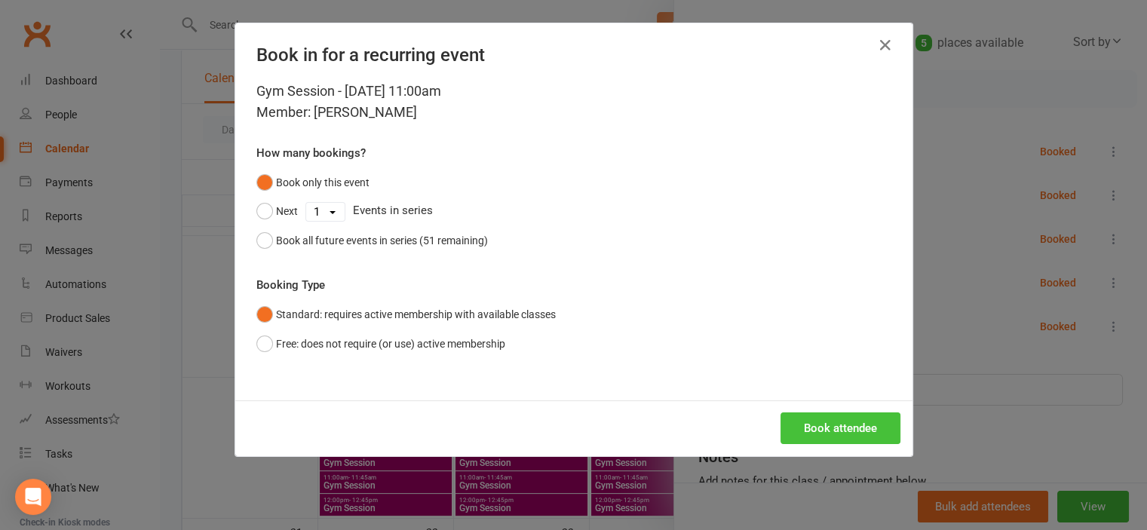
click at [847, 418] on button "Book attendee" at bounding box center [841, 429] width 120 height 32
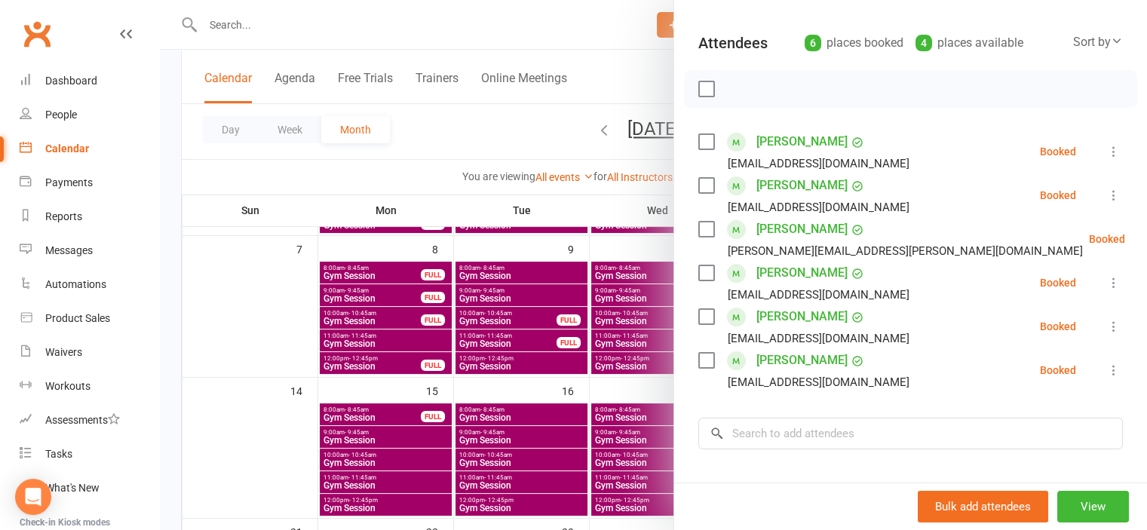
click at [300, 335] on div at bounding box center [653, 265] width 987 height 530
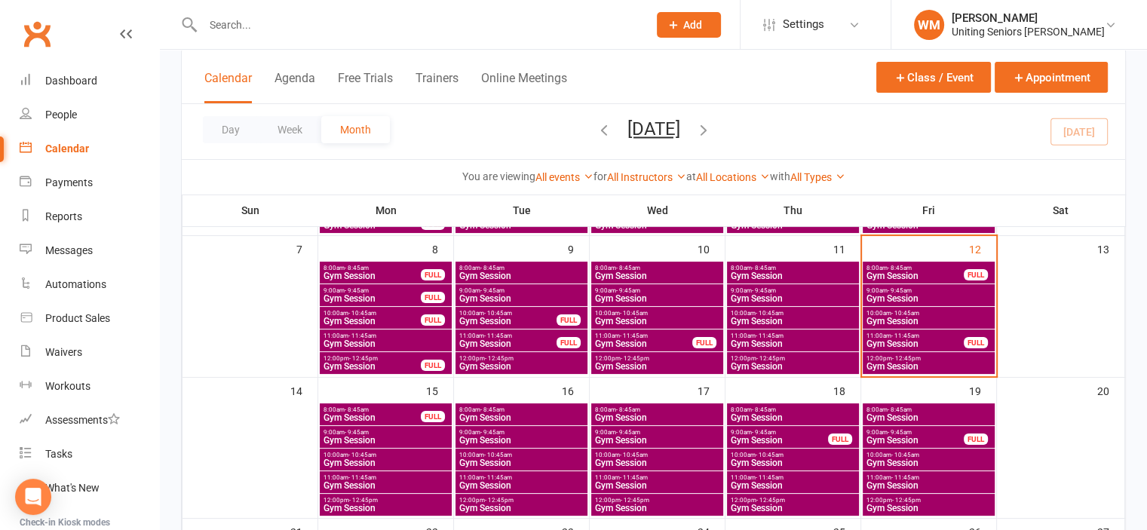
click at [922, 340] on span "Gym Session" at bounding box center [915, 343] width 99 height 9
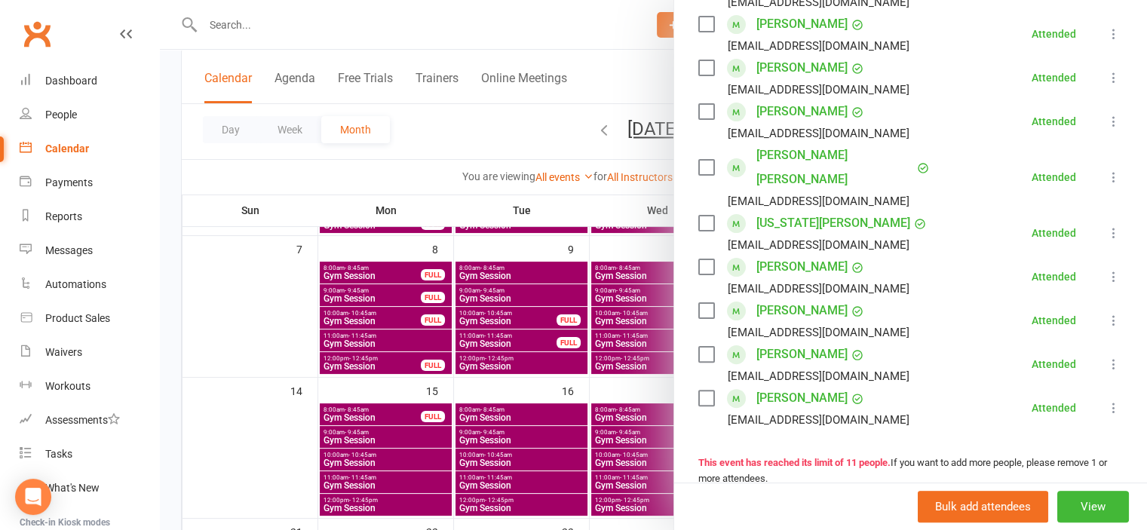
scroll to position [377, 0]
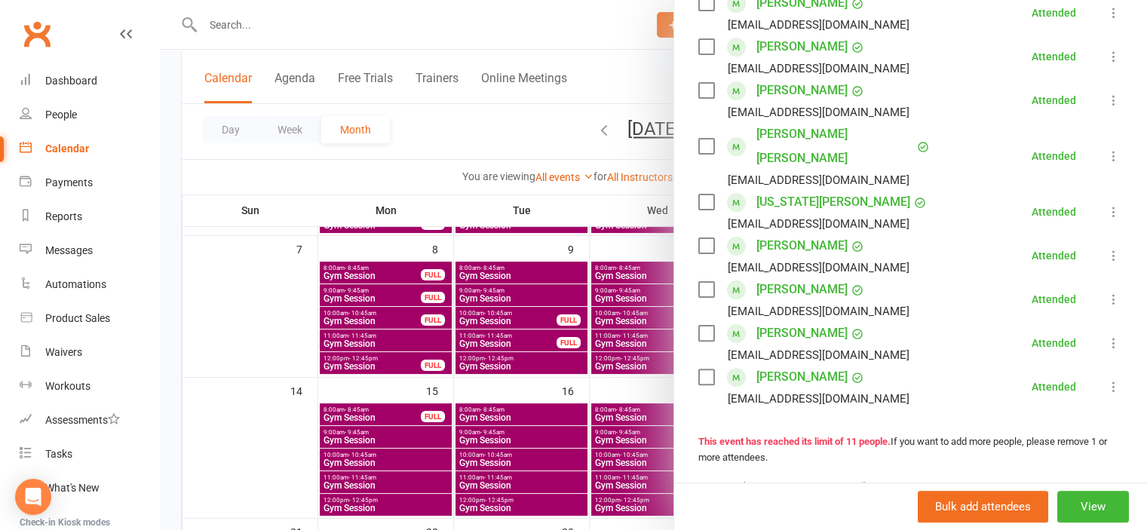
click at [292, 327] on div at bounding box center [653, 265] width 987 height 530
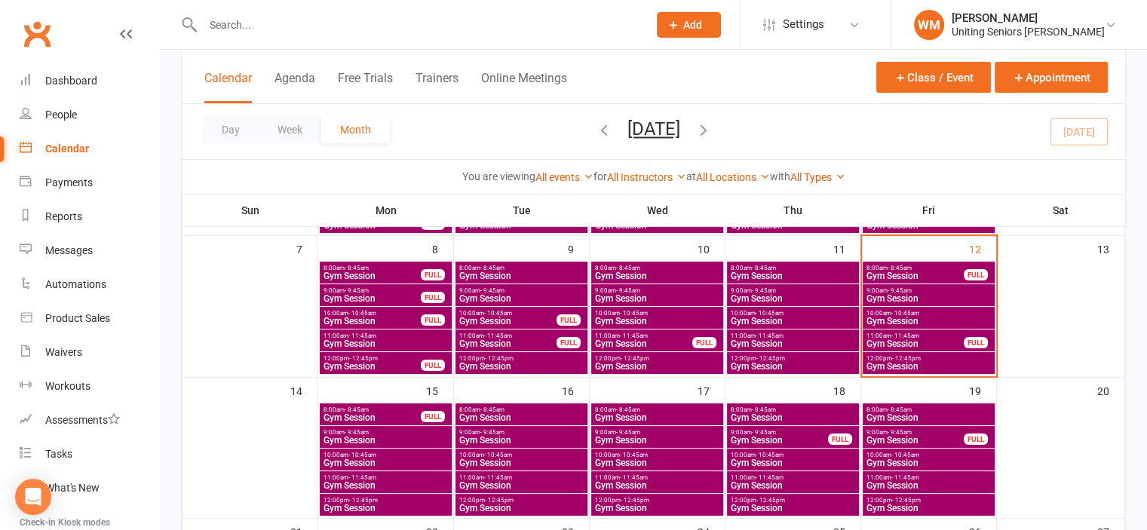
click at [881, 362] on span "Gym Session" at bounding box center [929, 366] width 126 height 9
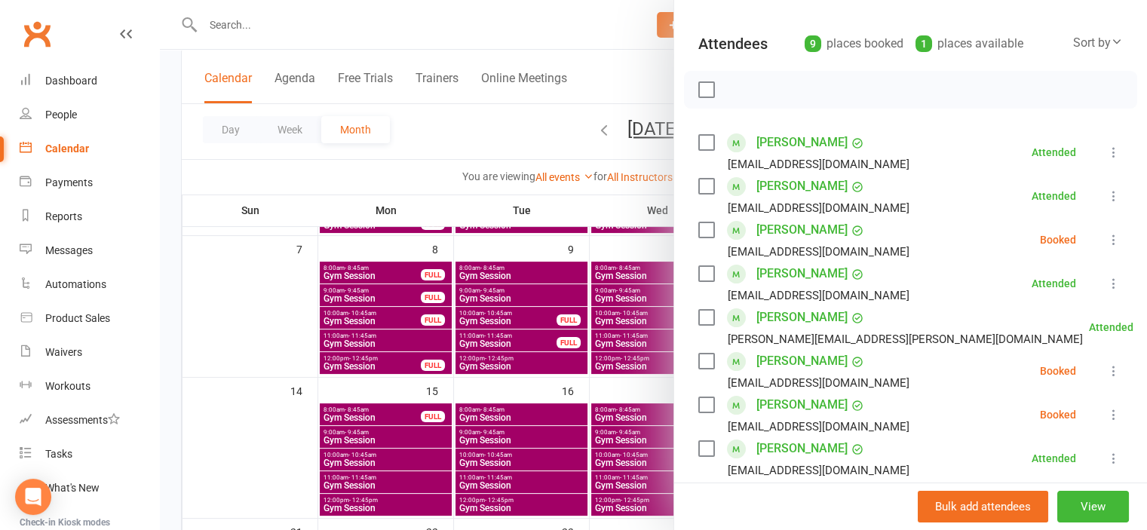
scroll to position [75, 0]
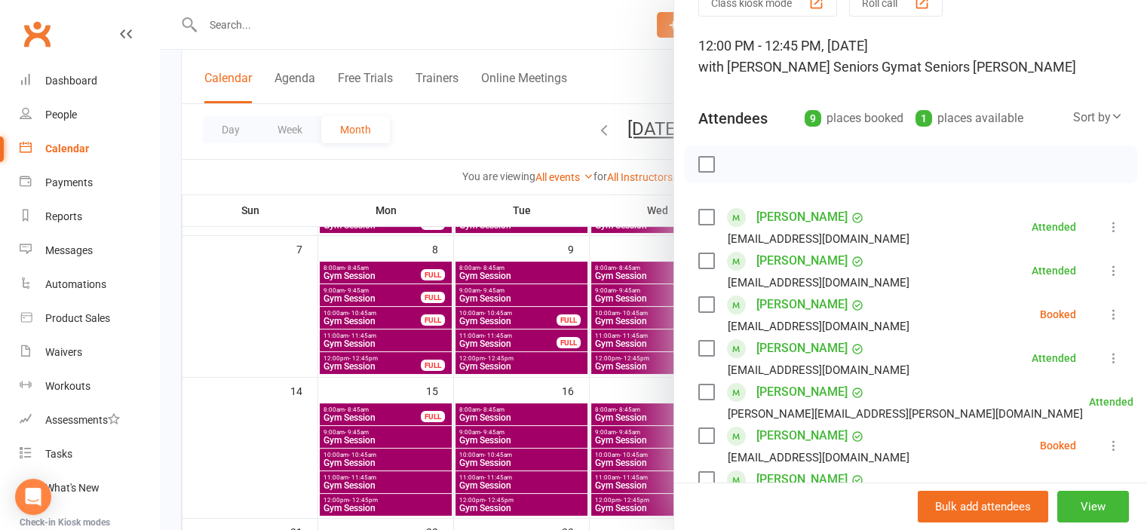
click at [698, 157] on label at bounding box center [705, 164] width 15 height 15
click at [732, 158] on icon "button" at bounding box center [740, 164] width 17 height 17
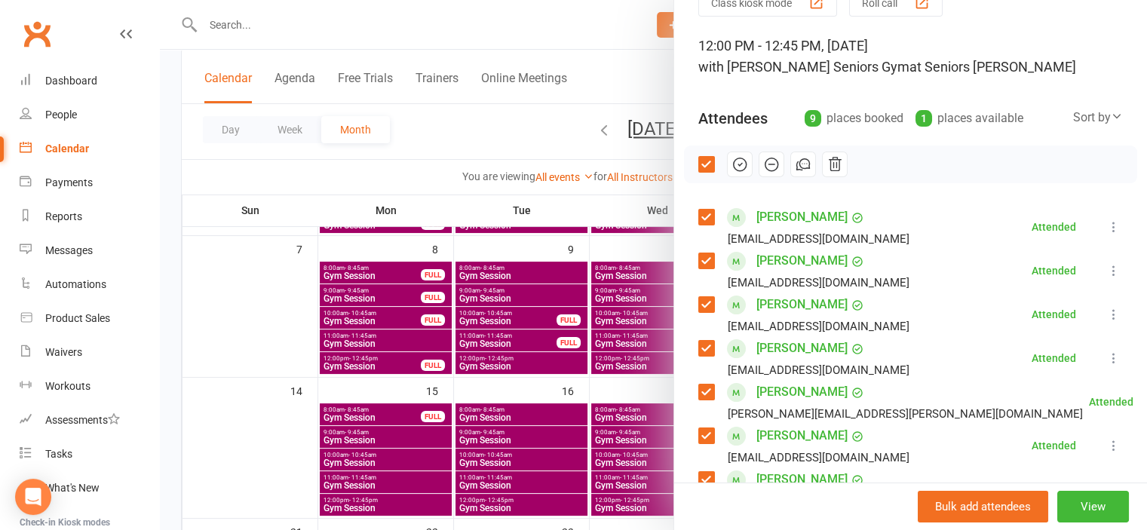
click at [291, 279] on div at bounding box center [653, 265] width 987 height 530
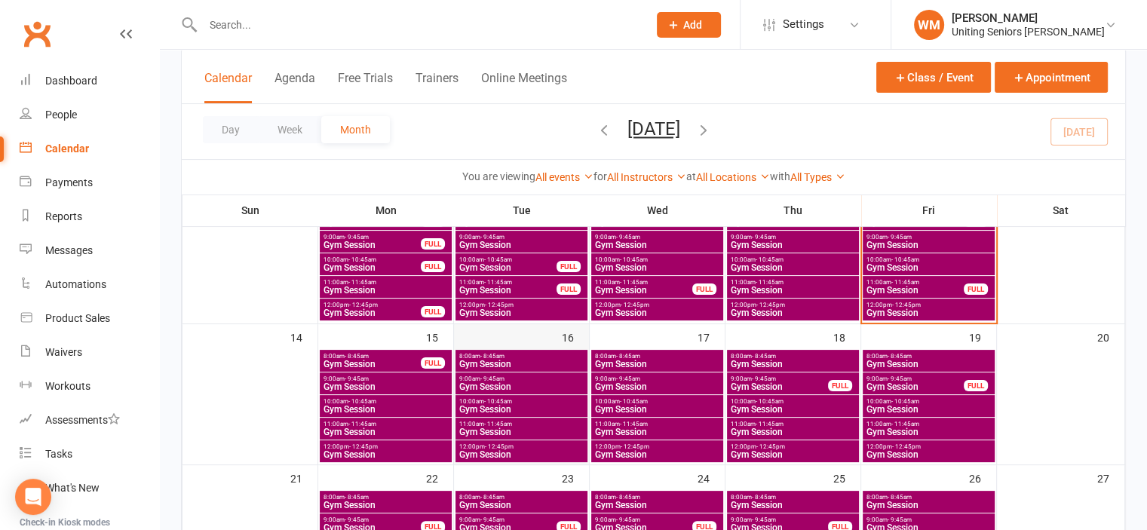
scroll to position [302, 0]
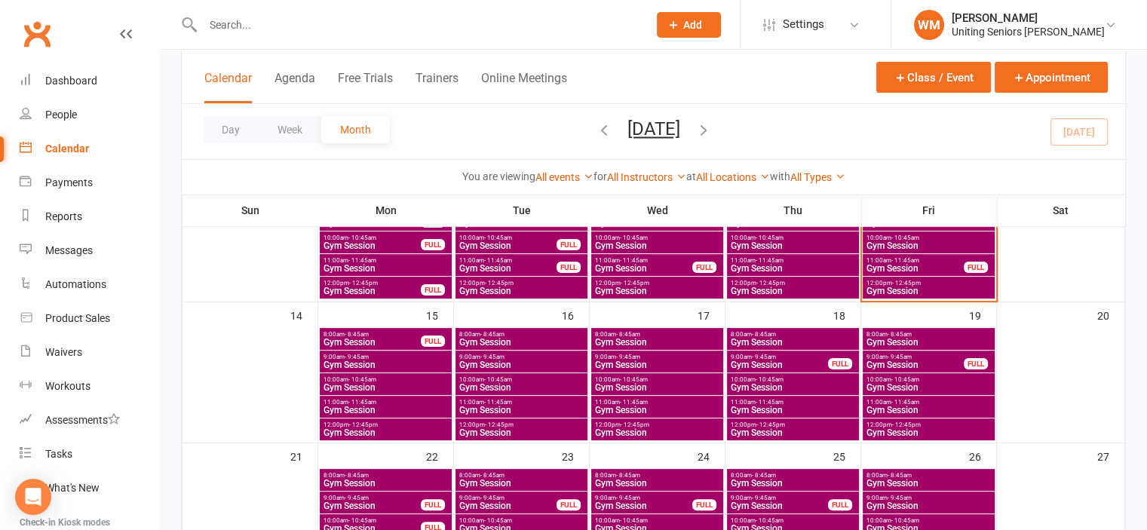
click at [486, 385] on span "Gym Session" at bounding box center [522, 387] width 126 height 9
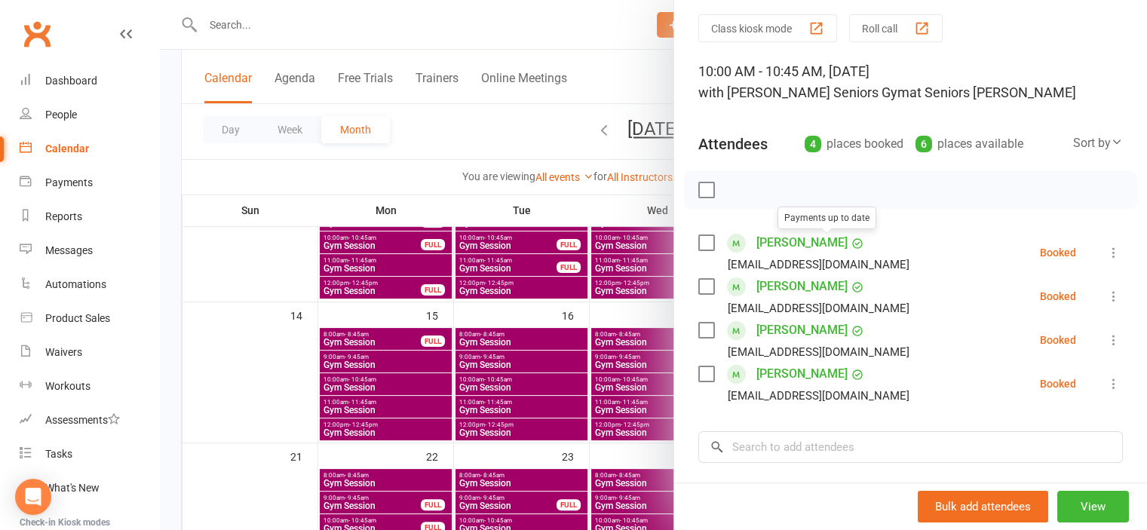
scroll to position [75, 0]
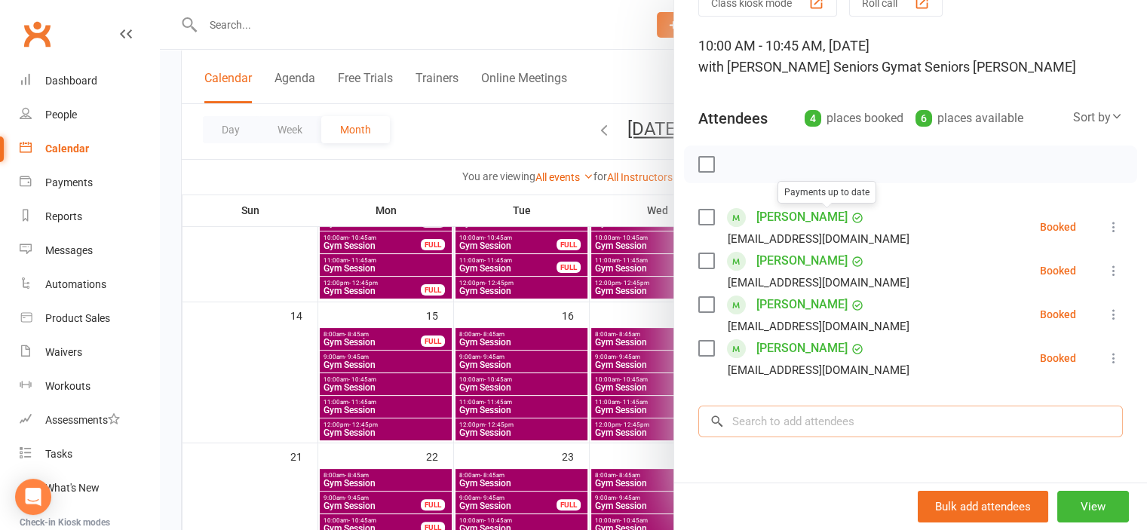
drag, startPoint x: 815, startPoint y: 425, endPoint x: 803, endPoint y: 414, distance: 15.5
click at [809, 423] on input "search" at bounding box center [910, 422] width 425 height 32
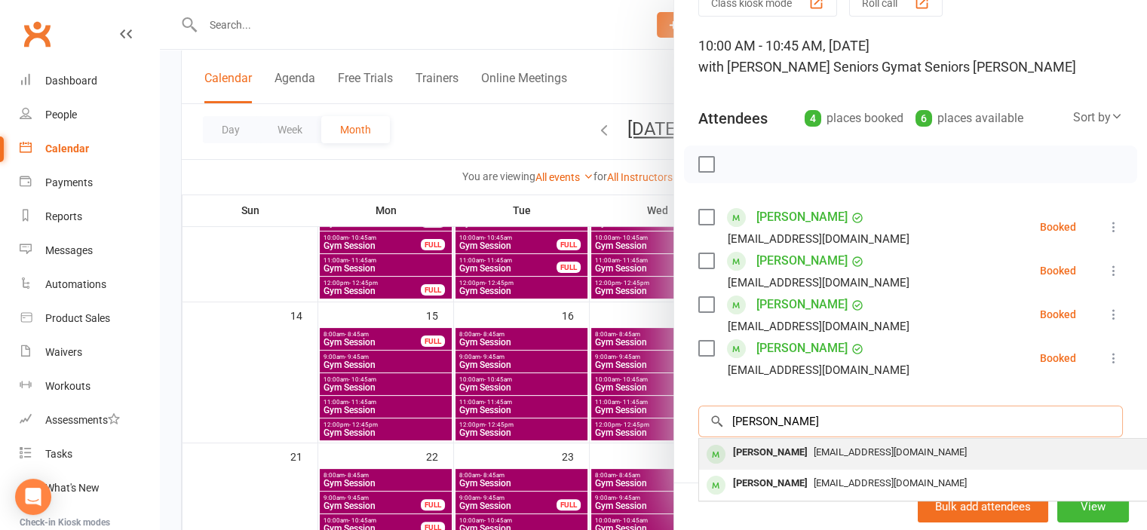
type input "[PERSON_NAME]"
click at [814, 449] on span "[EMAIL_ADDRESS][DOMAIN_NAME]" at bounding box center [890, 452] width 153 height 11
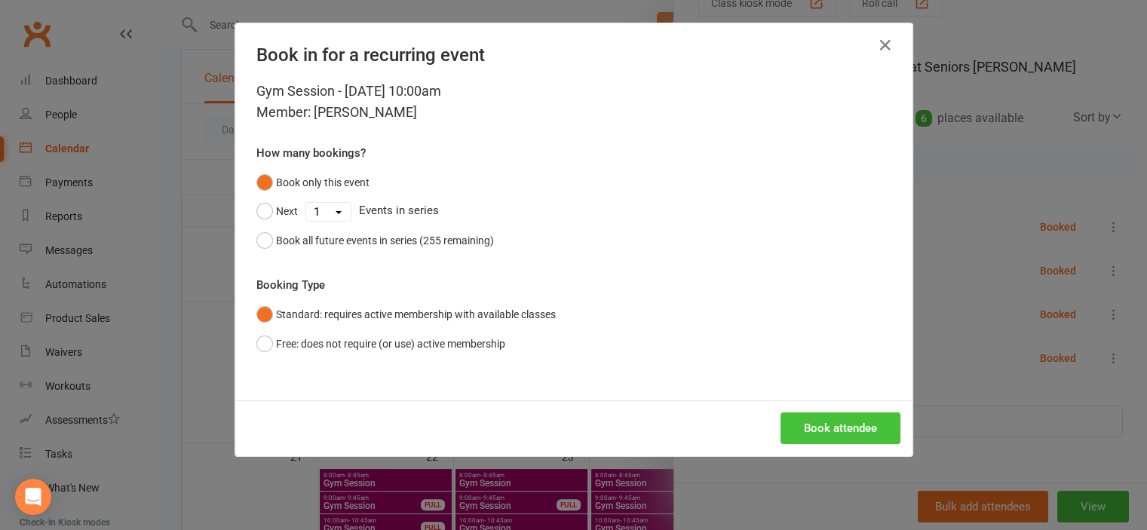
click at [785, 422] on button "Book attendee" at bounding box center [841, 429] width 120 height 32
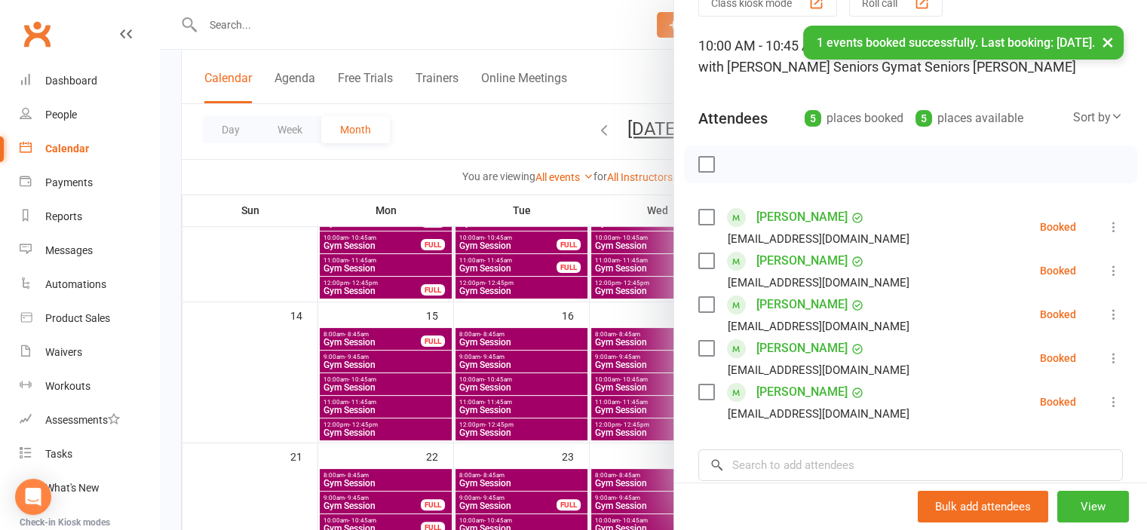
drag, startPoint x: 273, startPoint y: 339, endPoint x: 308, endPoint y: 337, distance: 34.7
click at [274, 339] on div at bounding box center [653, 265] width 987 height 530
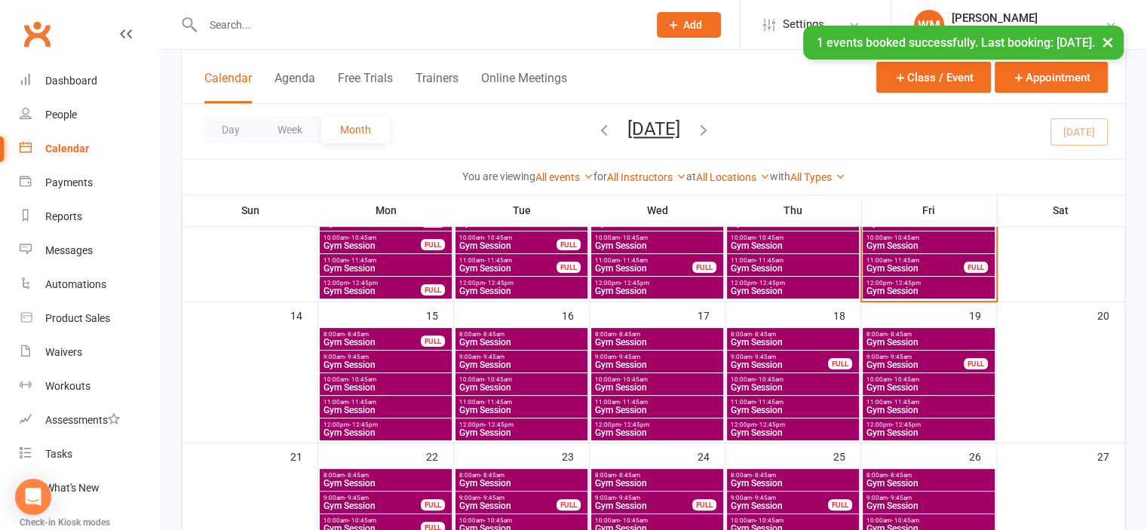
click at [498, 384] on span "Gym Session" at bounding box center [522, 387] width 126 height 9
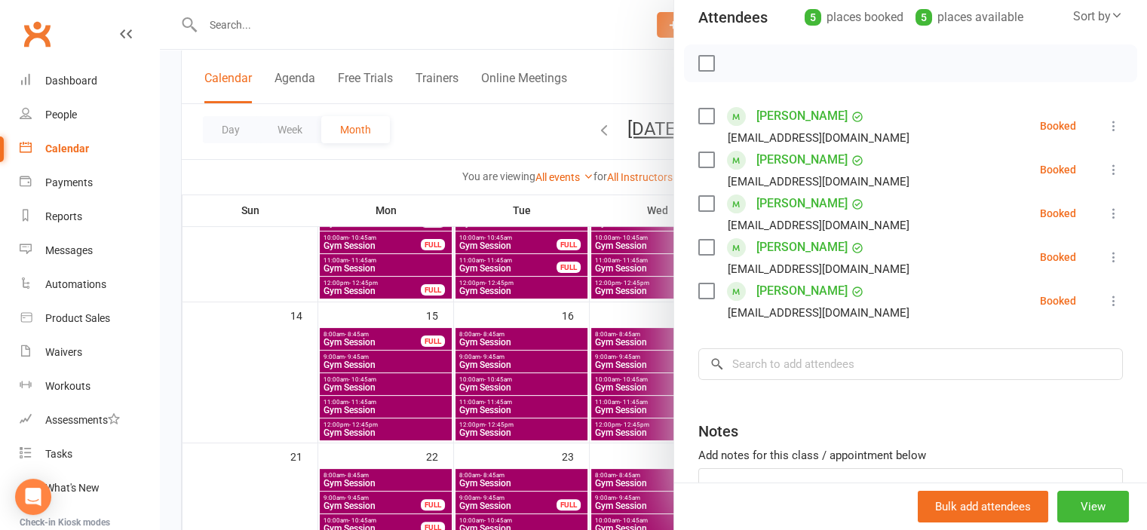
scroll to position [151, 0]
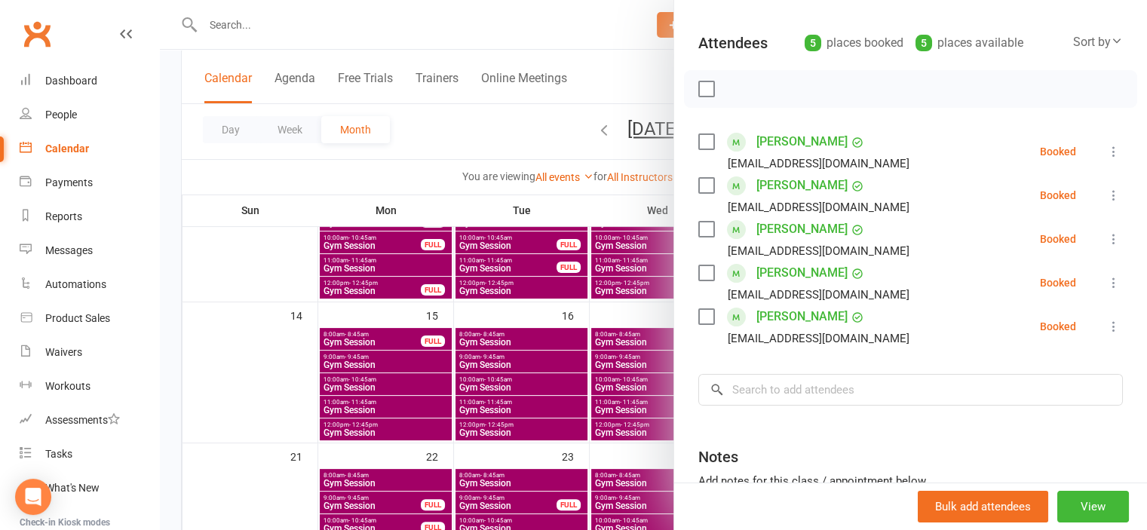
click at [293, 401] on div at bounding box center [653, 265] width 987 height 530
